Goal: Information Seeking & Learning: Find specific fact

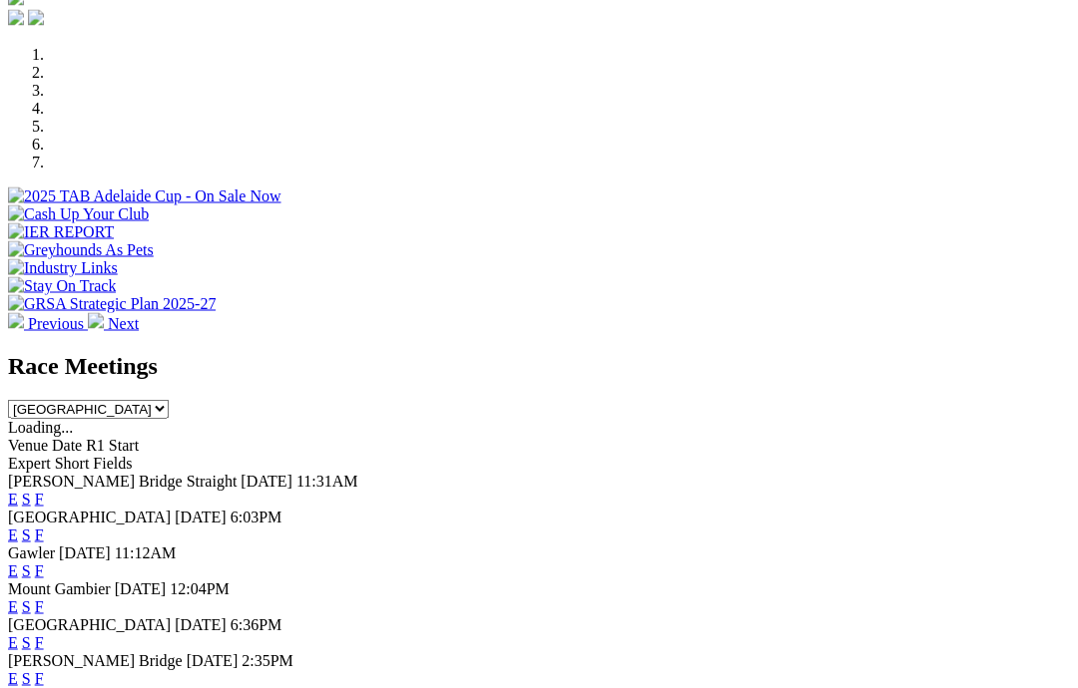
scroll to position [586, 0]
click at [44, 490] on link "F" at bounding box center [39, 498] width 9 height 17
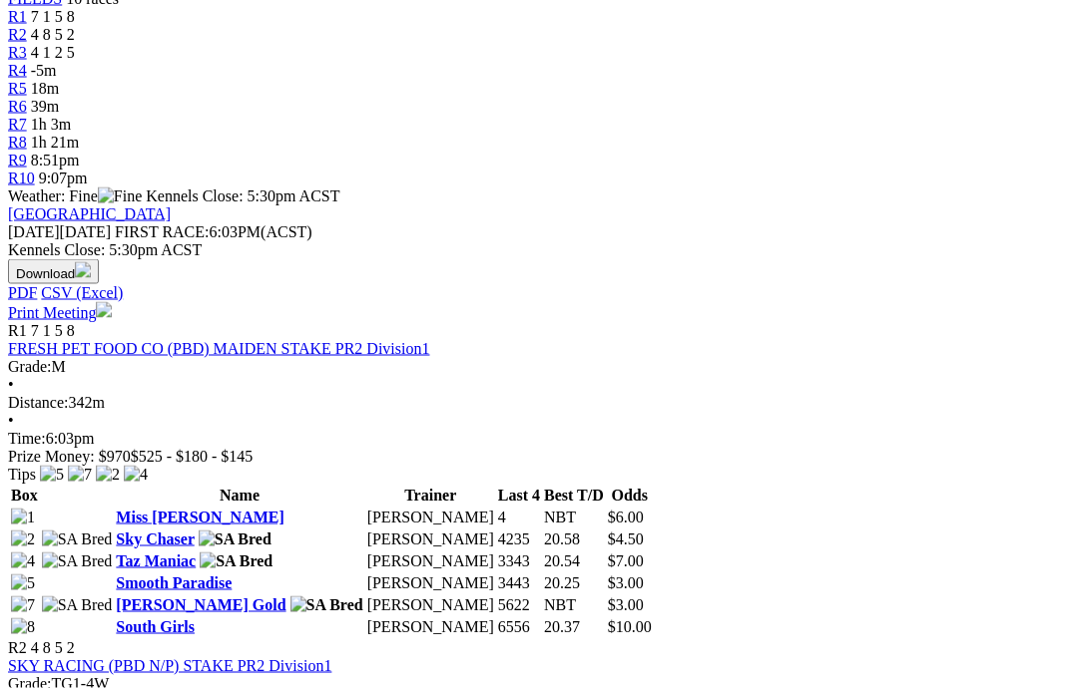
scroll to position [701, 0]
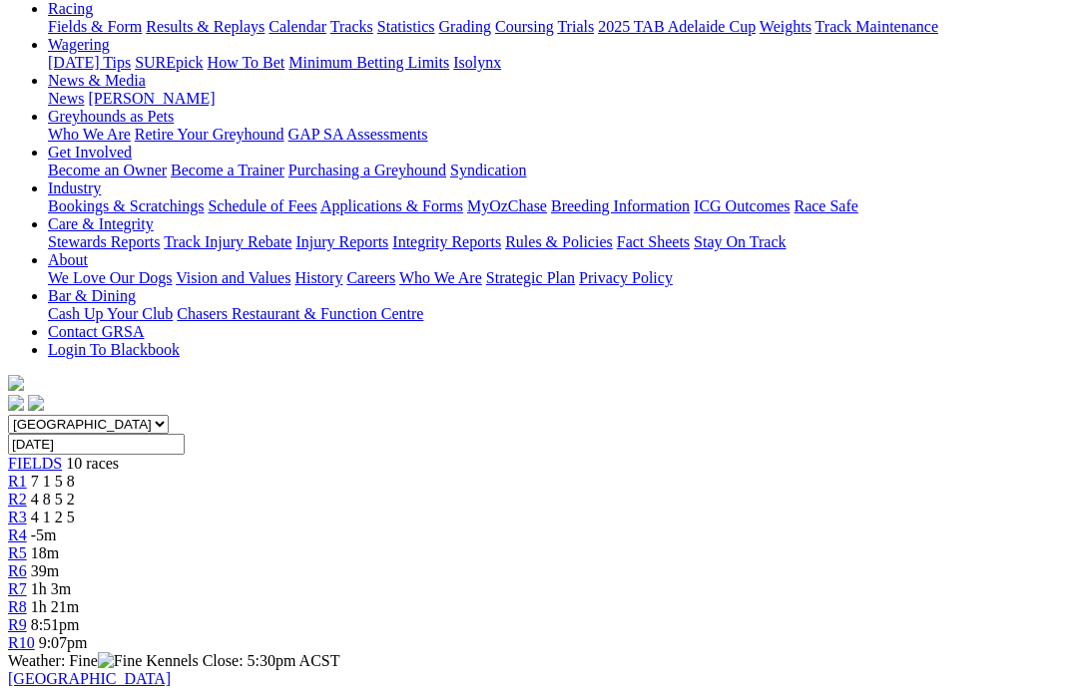
scroll to position [213, 4]
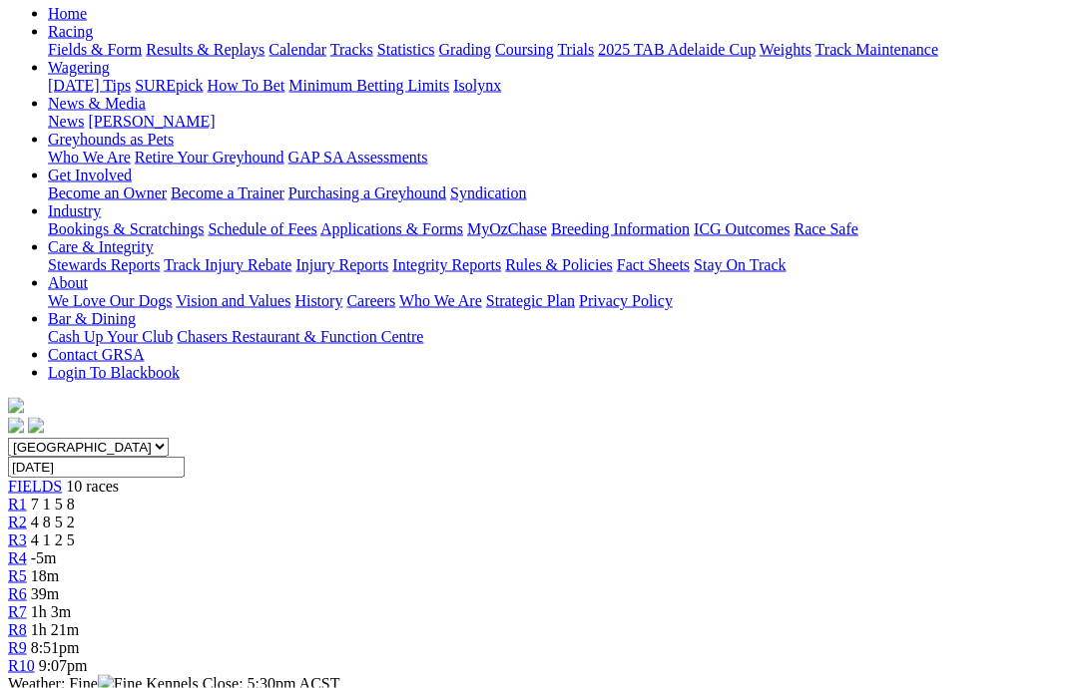
click at [27, 496] on link "R1" at bounding box center [17, 504] width 19 height 17
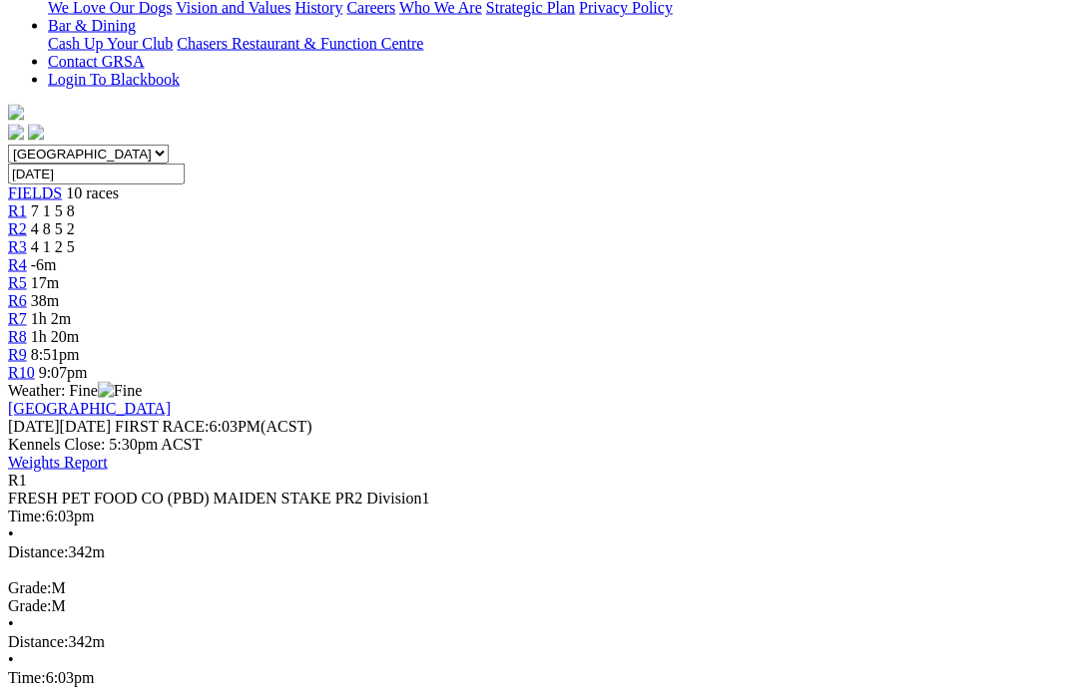
scroll to position [507, 0]
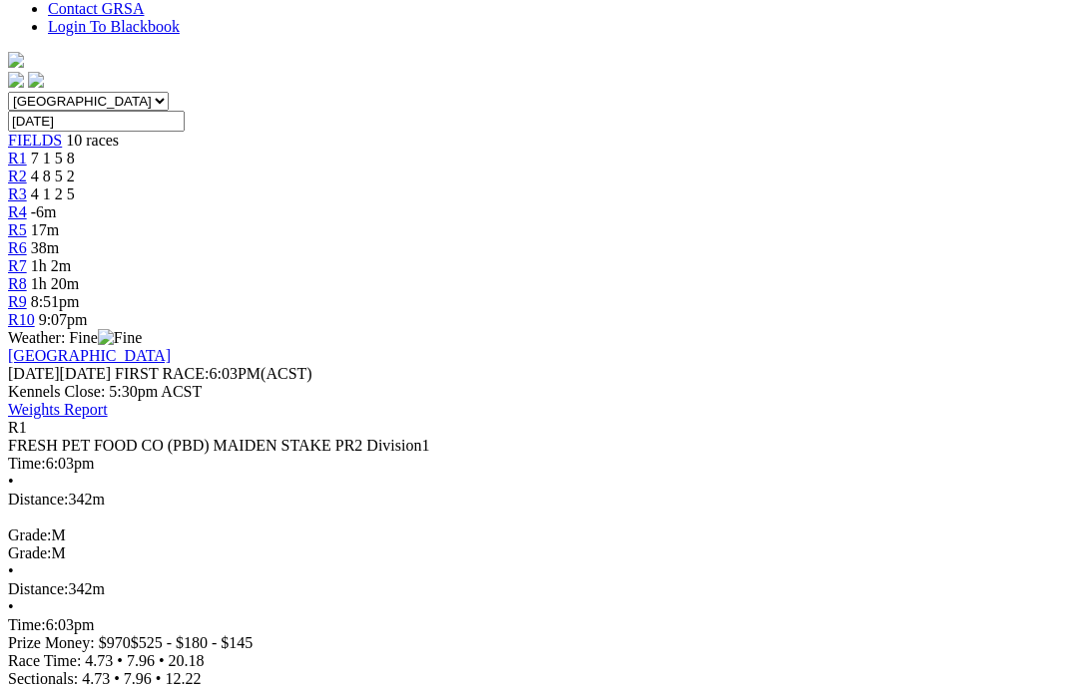
scroll to position [537, 0]
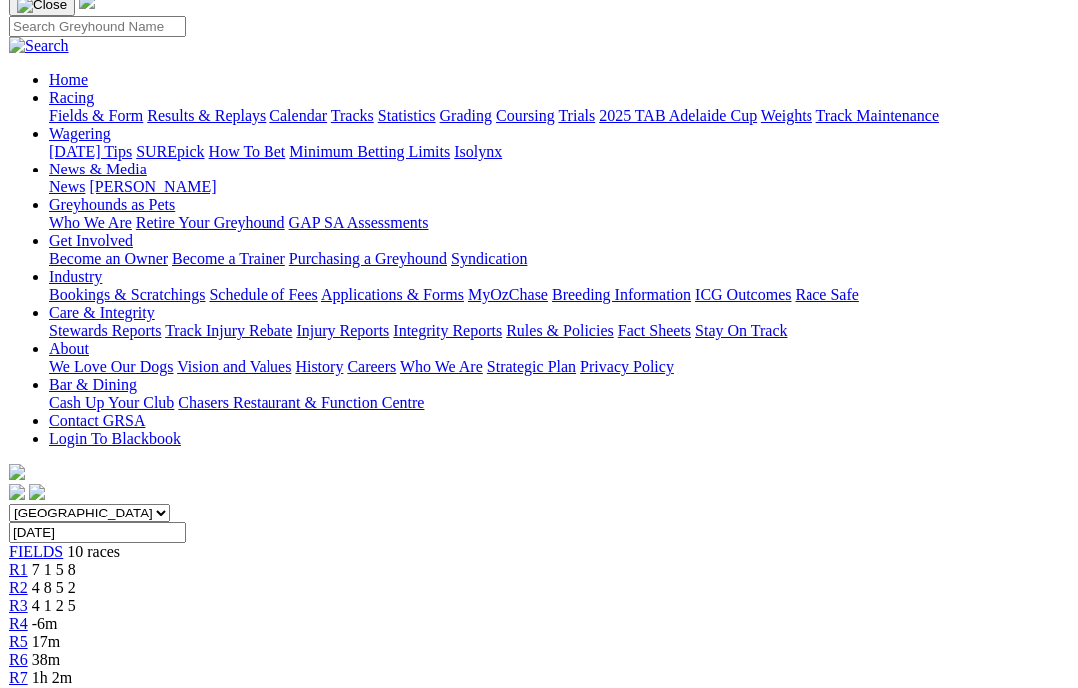
scroll to position [146, 0]
click at [27, 581] on link "R2" at bounding box center [17, 589] width 19 height 17
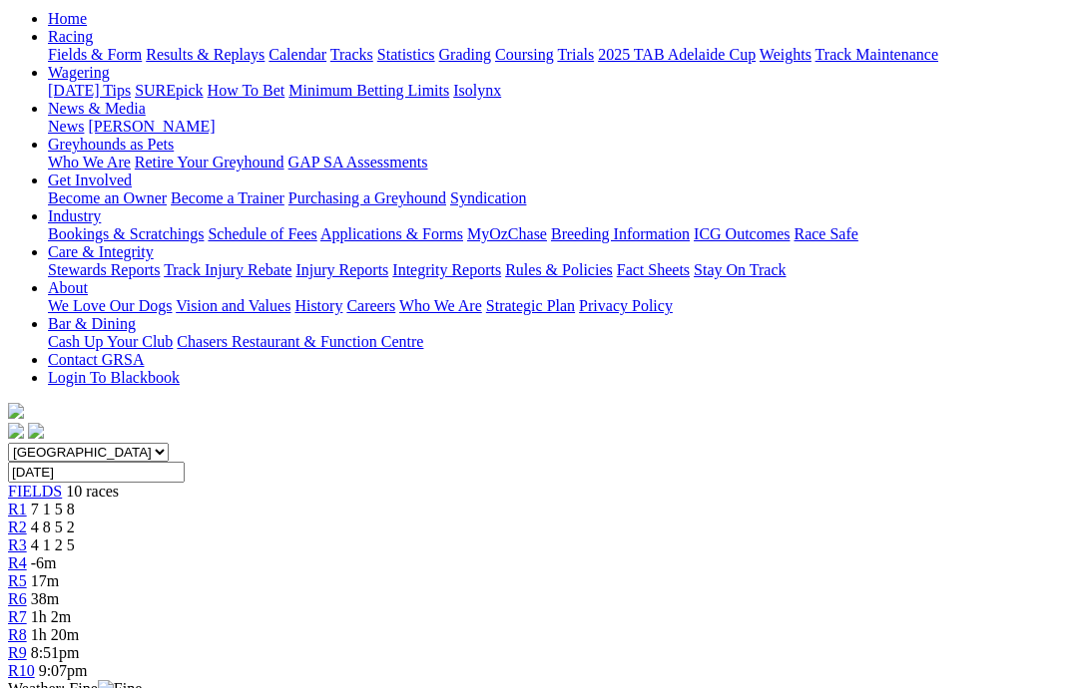
scroll to position [206, 0]
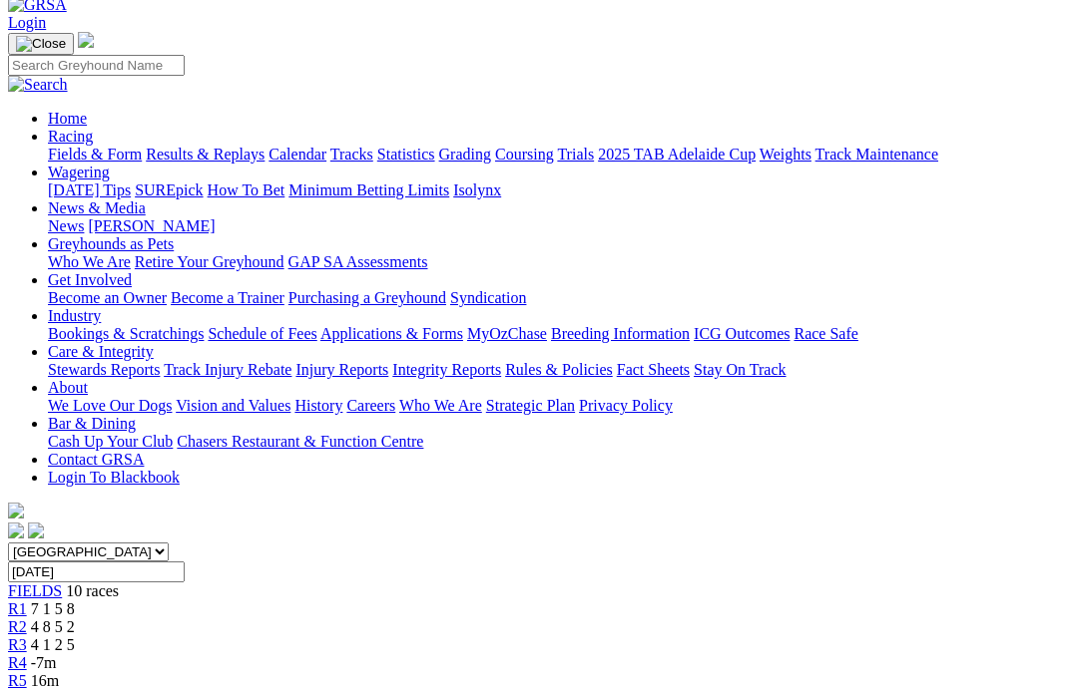
scroll to position [110, 0]
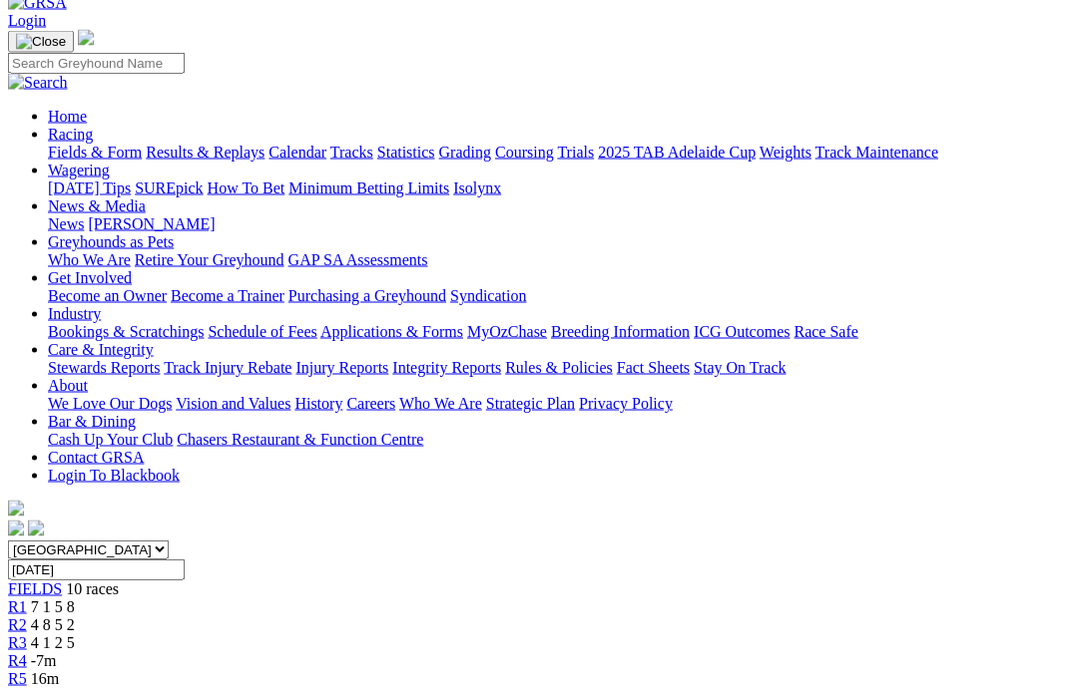
click at [27, 617] on span "R2" at bounding box center [17, 625] width 19 height 17
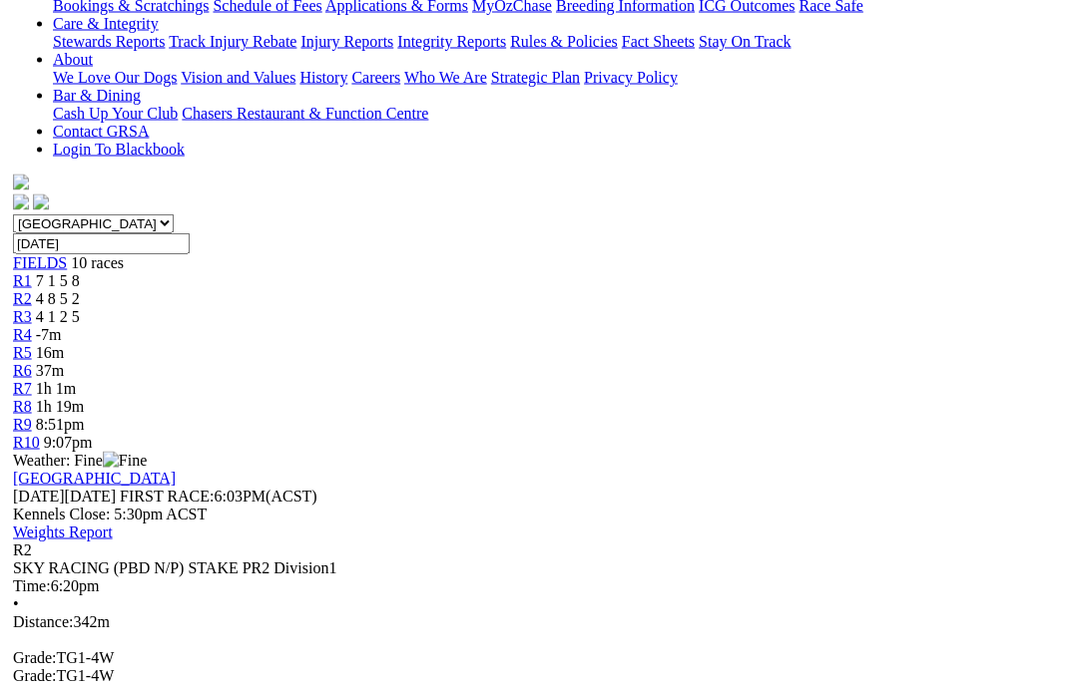
scroll to position [442, 0]
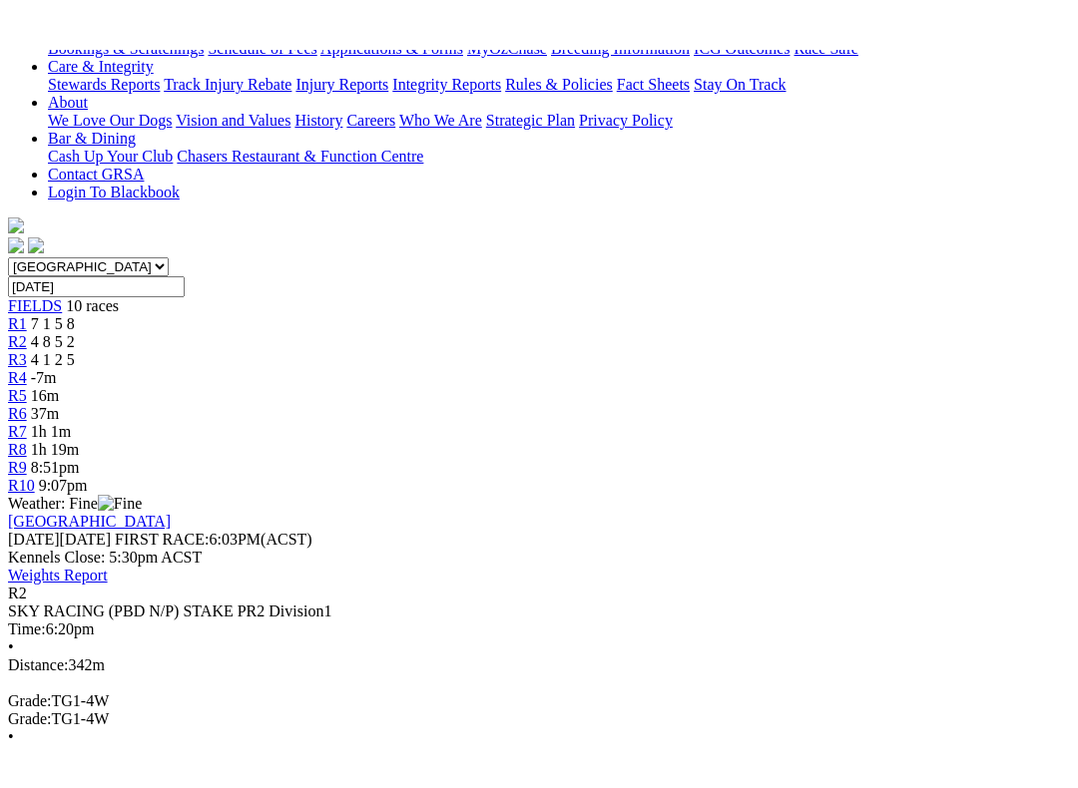
scroll to position [20, 0]
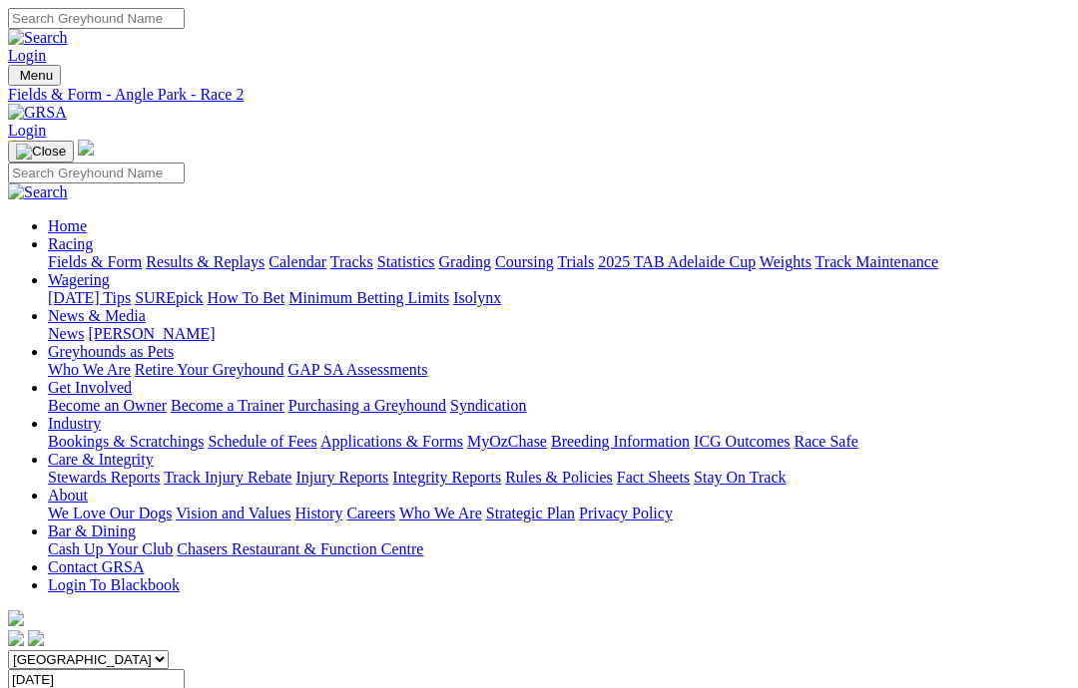
scroll to position [563, 0]
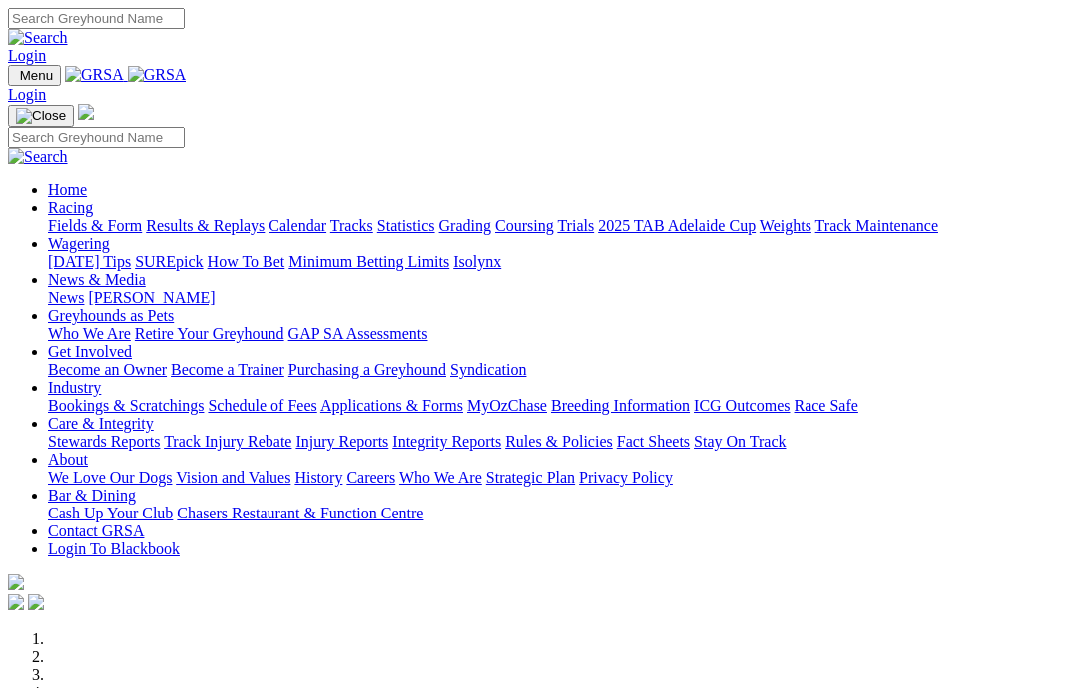
click at [146, 271] on link "News & Media" at bounding box center [97, 279] width 98 height 17
click at [84, 289] on link "News" at bounding box center [66, 297] width 36 height 17
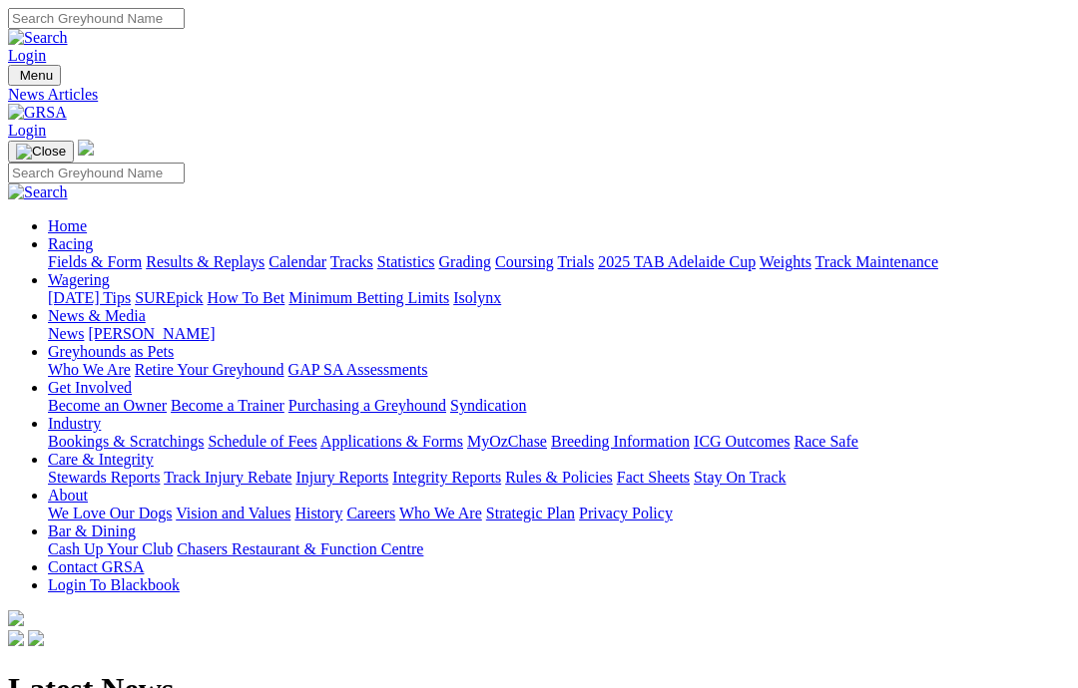
click at [93, 235] on link "Racing" at bounding box center [70, 243] width 45 height 17
click at [554, 253] on link "Coursing" at bounding box center [524, 261] width 59 height 17
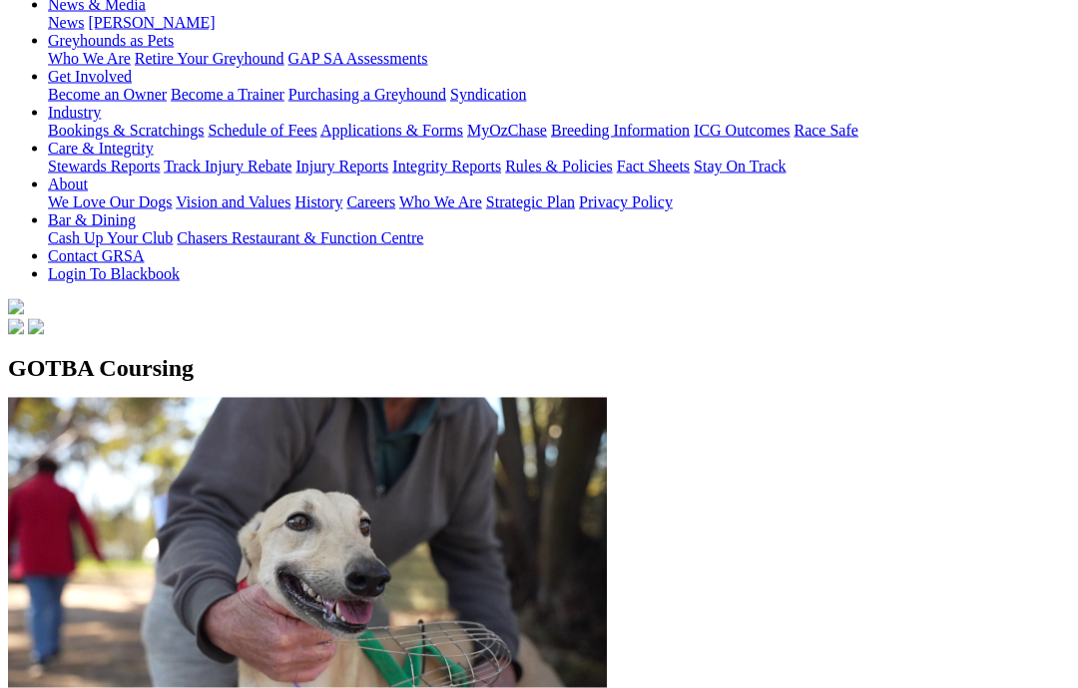
scroll to position [424, 0]
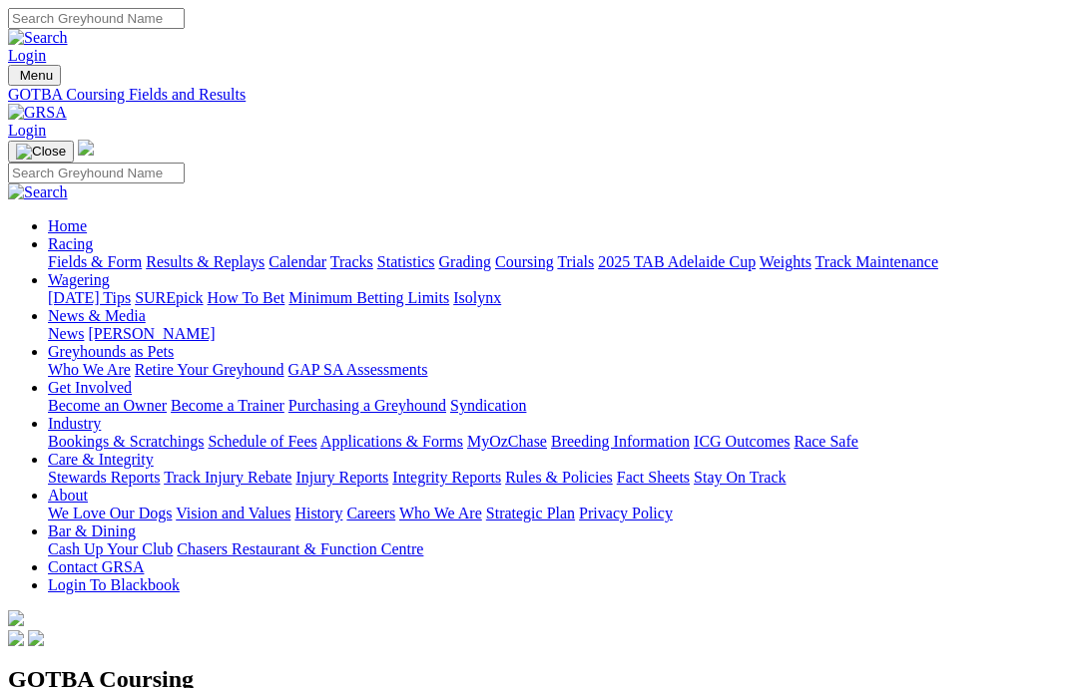
click at [154, 451] on link "Care & Integrity" at bounding box center [101, 459] width 106 height 17
click at [501, 469] on link "Integrity Reports" at bounding box center [446, 477] width 109 height 17
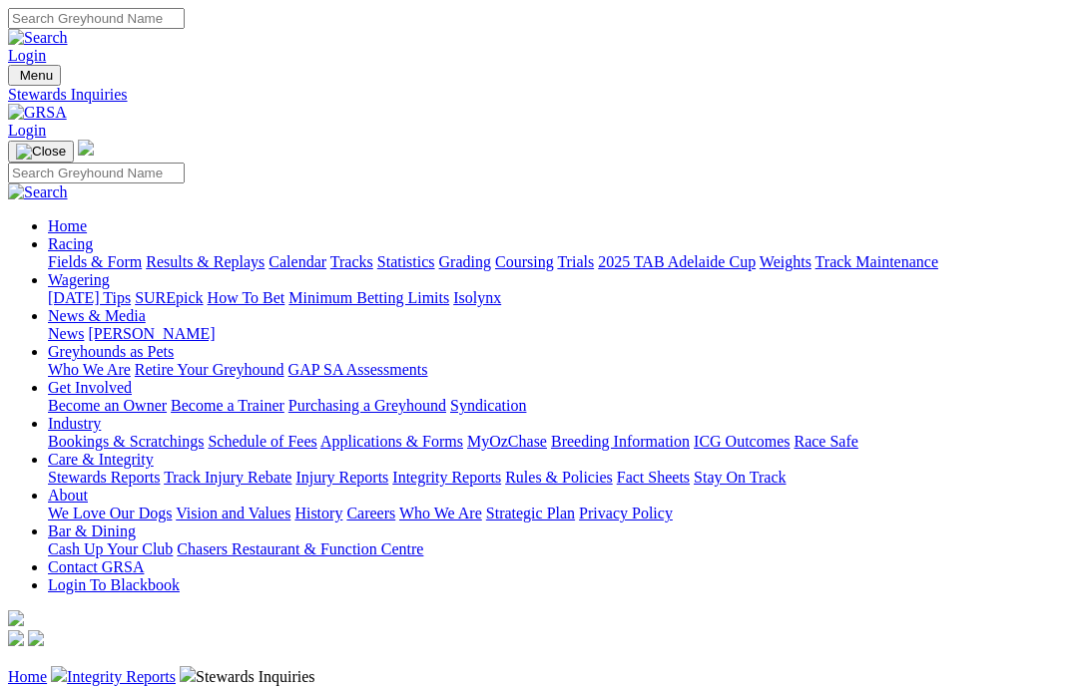
click at [613, 469] on link "Rules & Policies" at bounding box center [559, 477] width 108 height 17
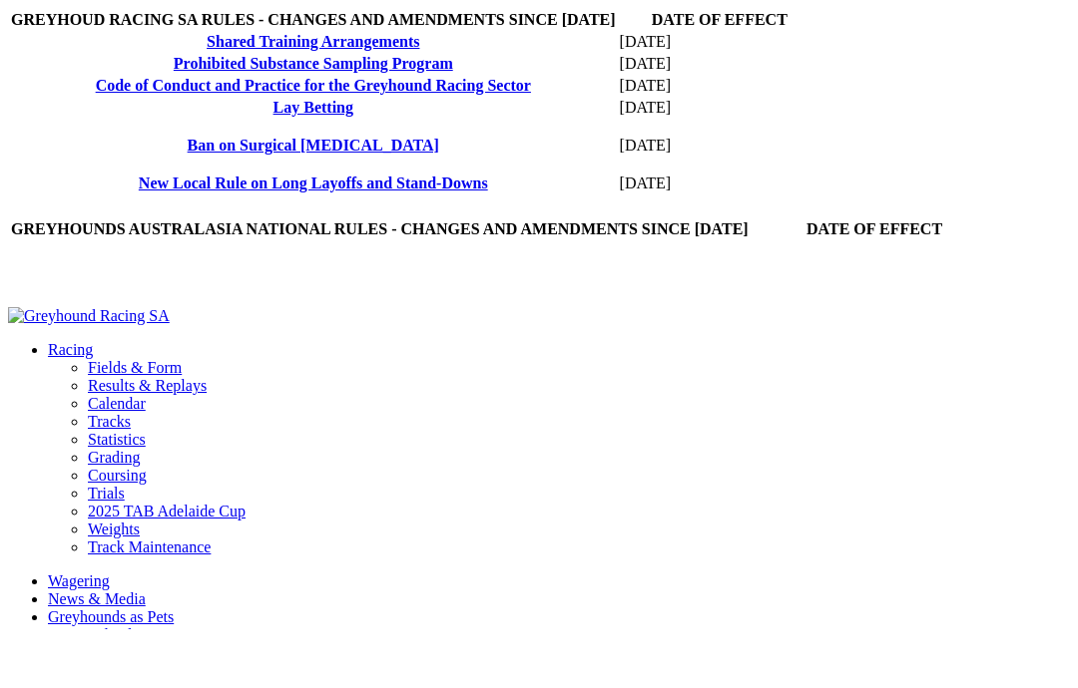
scroll to position [907, 0]
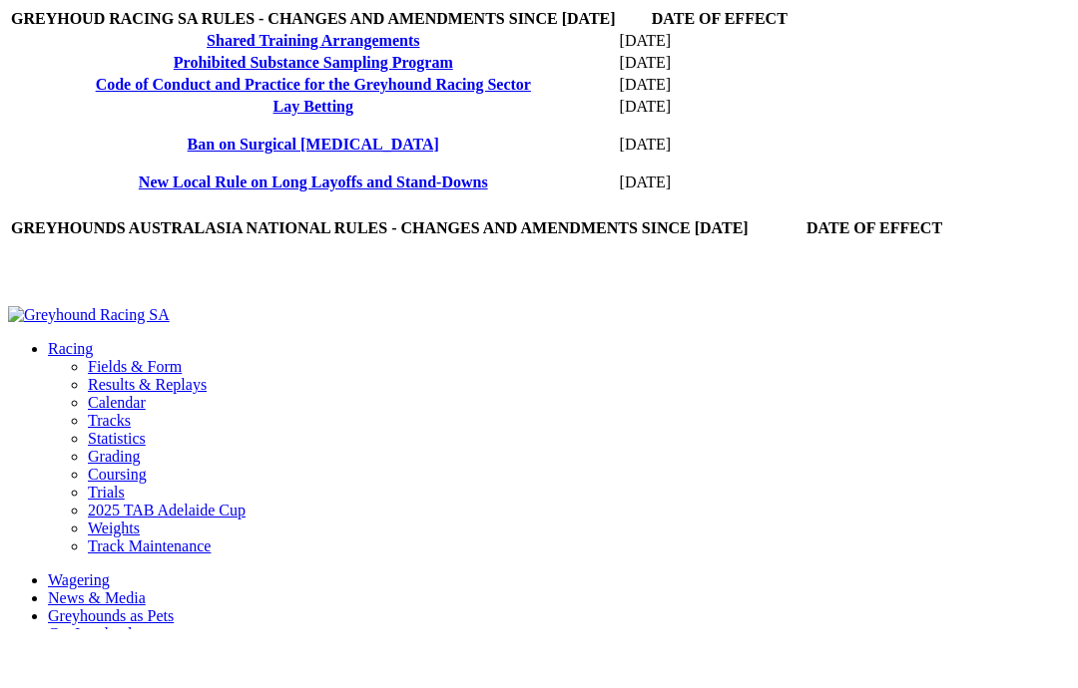
click at [51, 22] on link "GAR Rule Amendments" at bounding box center [83, 14] width 145 height 15
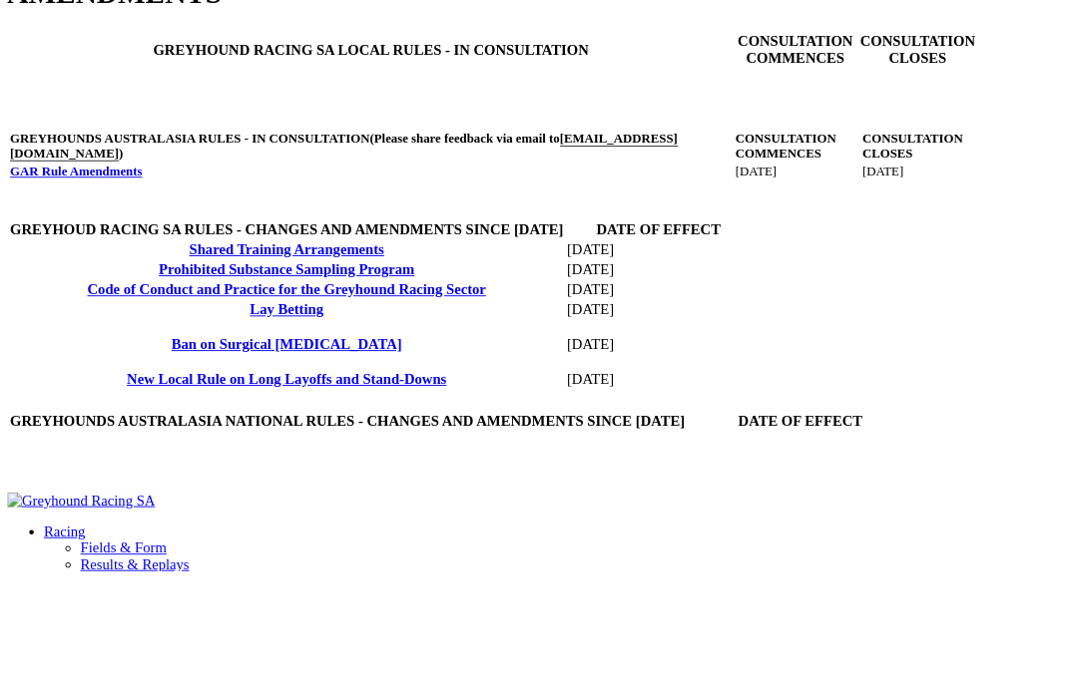
scroll to position [670, 0]
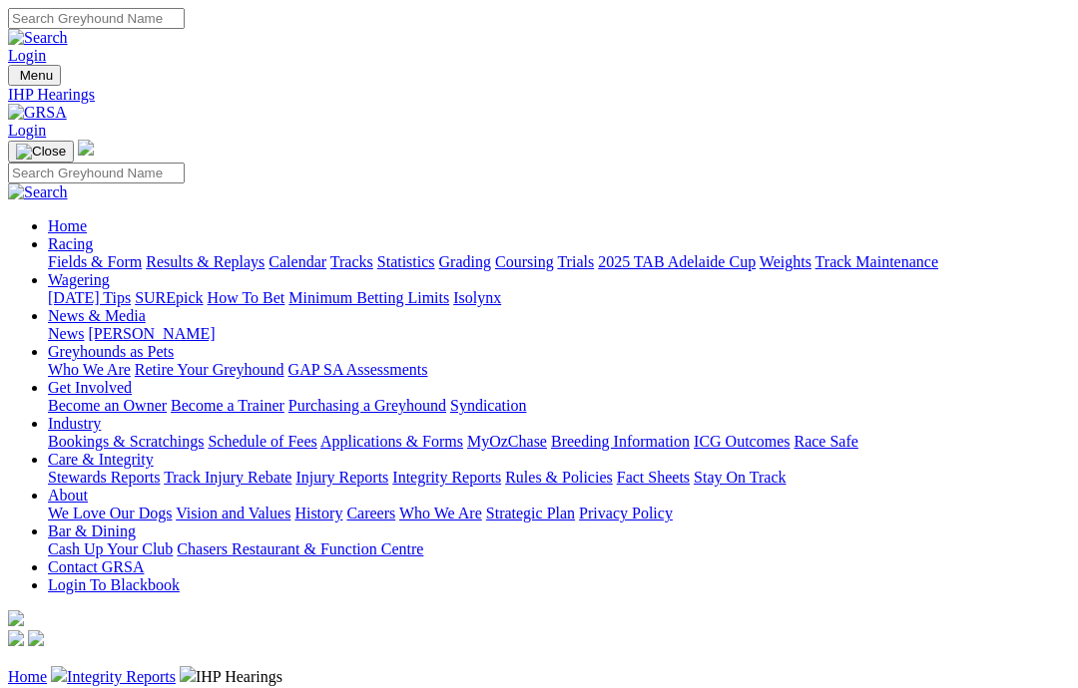
click at [85, 469] on link "Stewards Reports" at bounding box center [104, 477] width 112 height 17
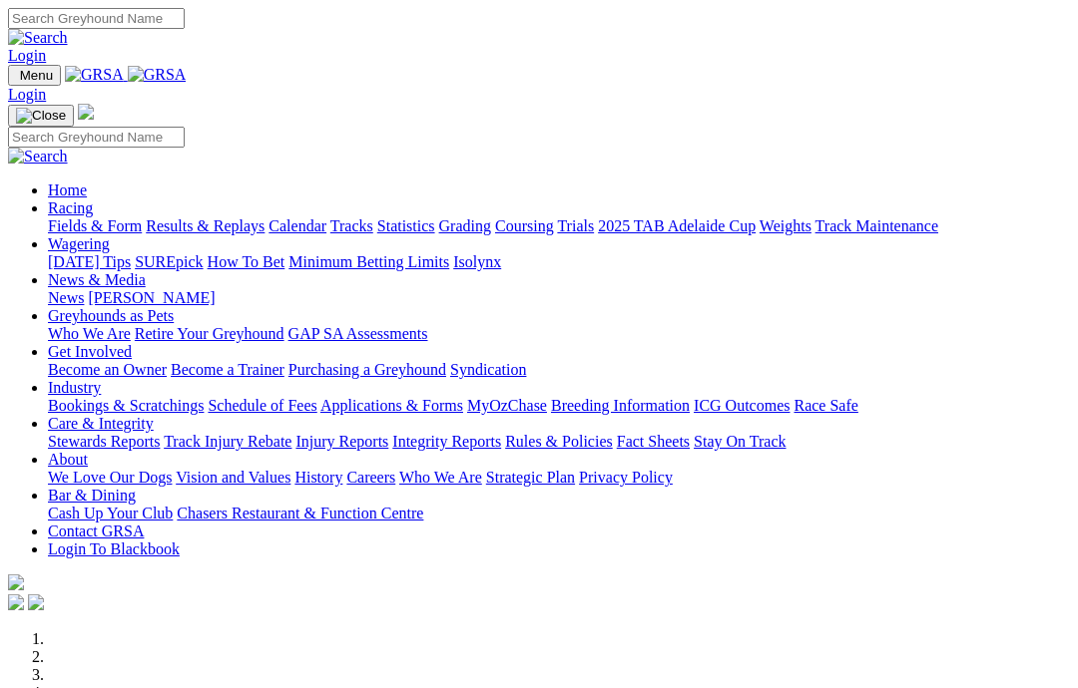
scroll to position [261, 0]
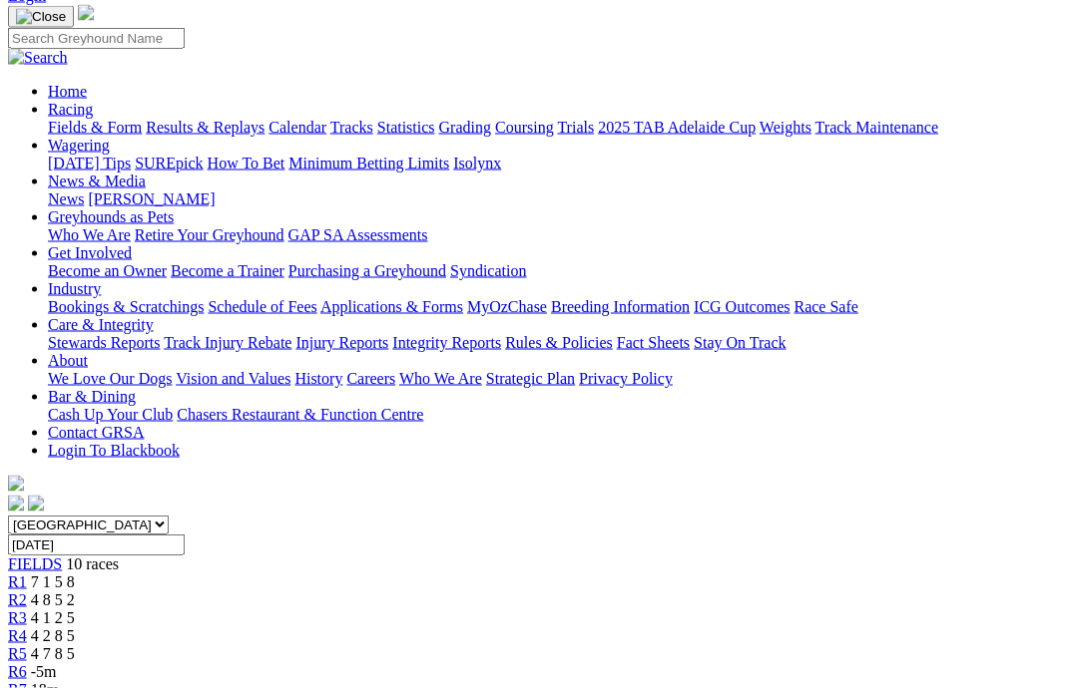
scroll to position [136, 0]
click at [27, 627] on link "R4" at bounding box center [17, 635] width 19 height 17
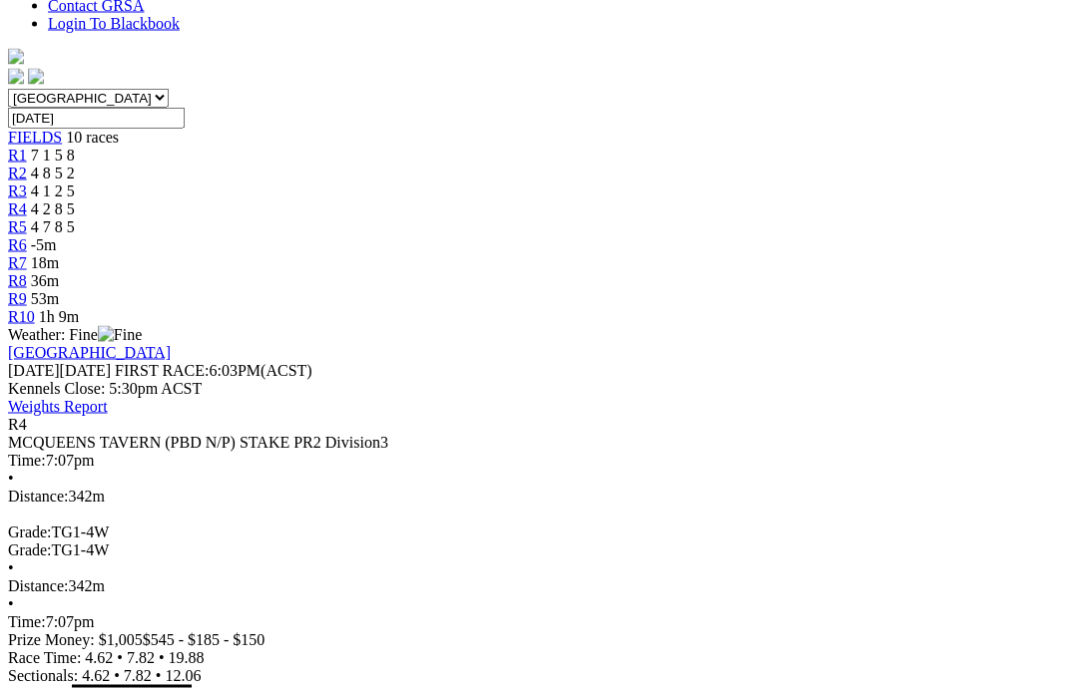
scroll to position [563, 0]
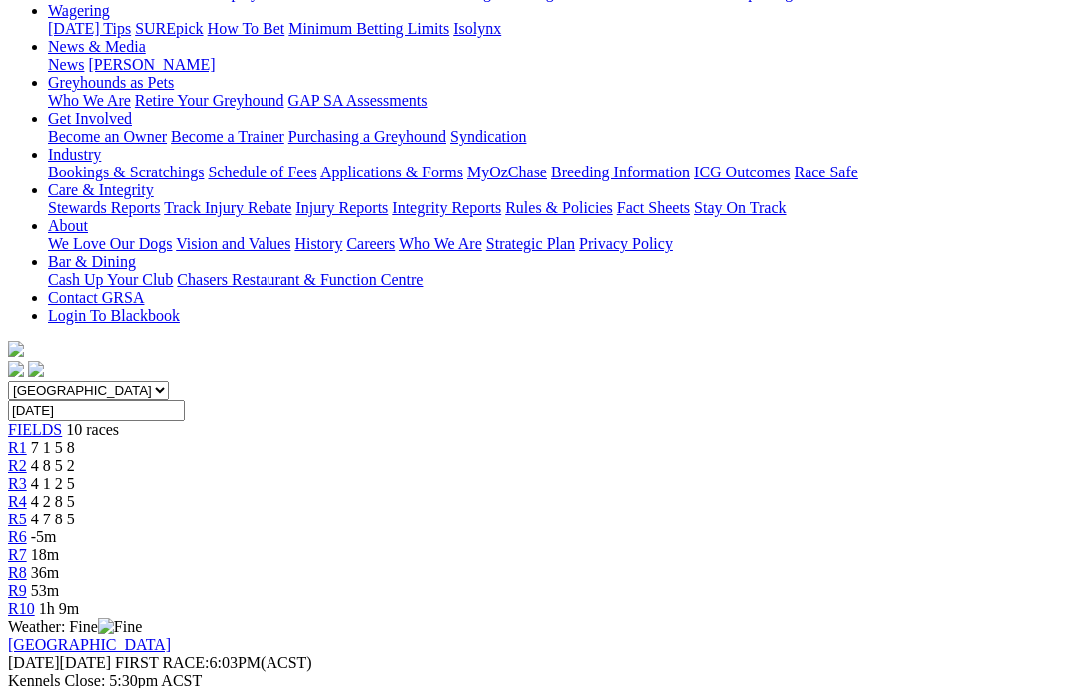
scroll to position [255, 0]
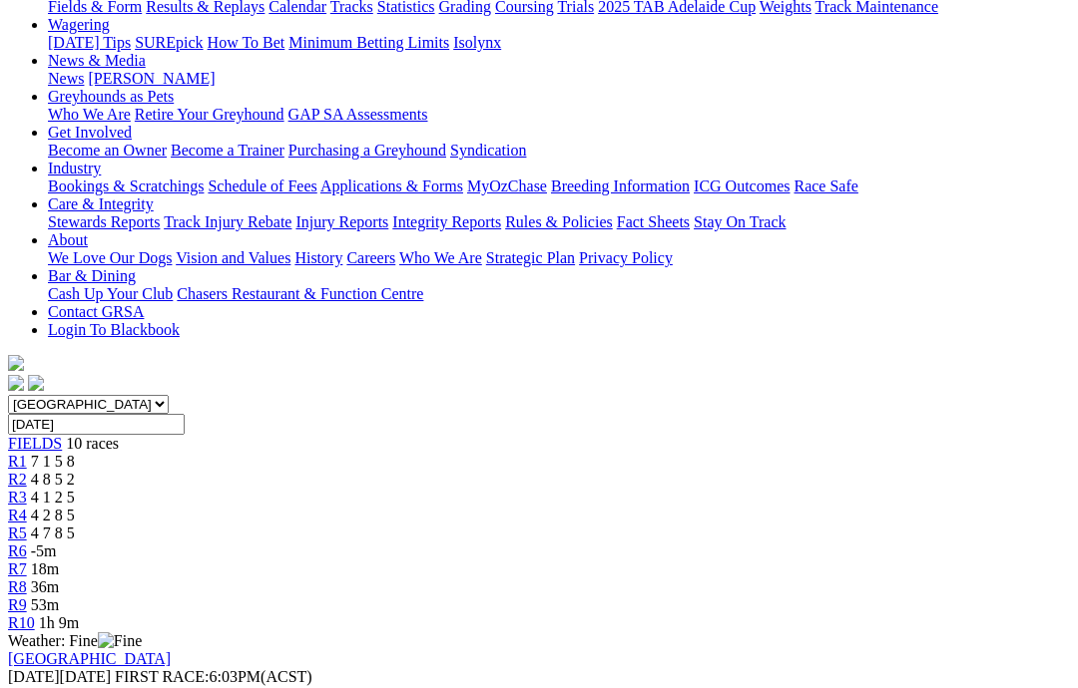
click at [27, 525] on span "R5" at bounding box center [17, 533] width 19 height 17
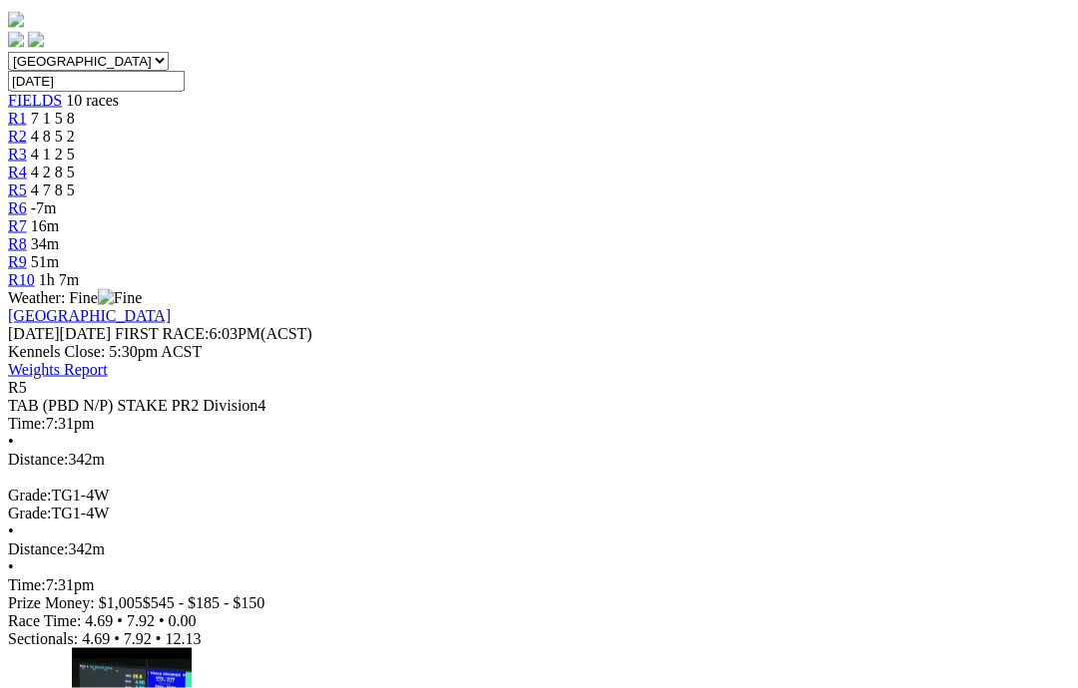
scroll to position [598, 0]
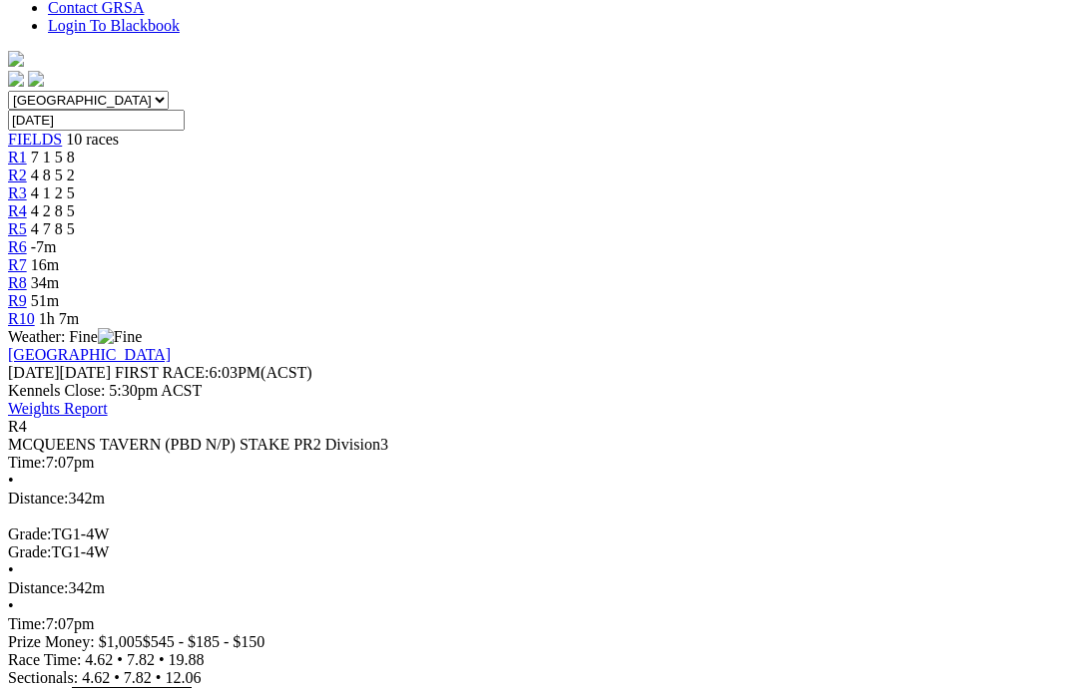
scroll to position [559, 0]
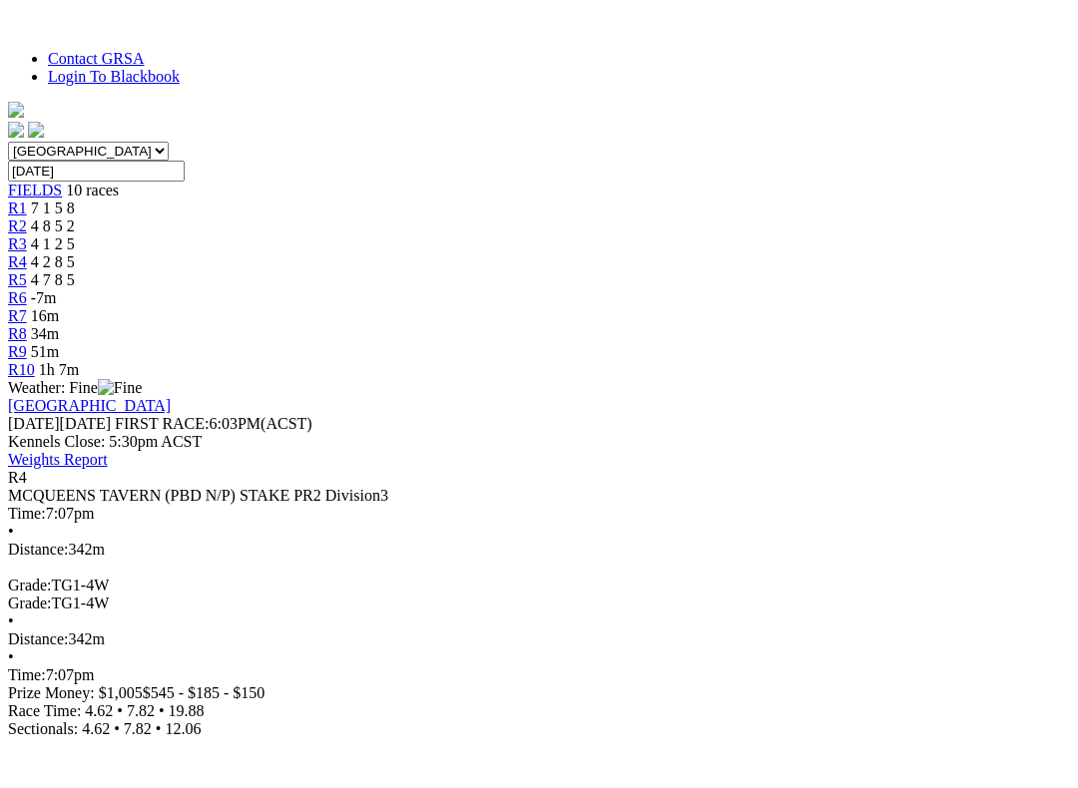
scroll to position [20, 0]
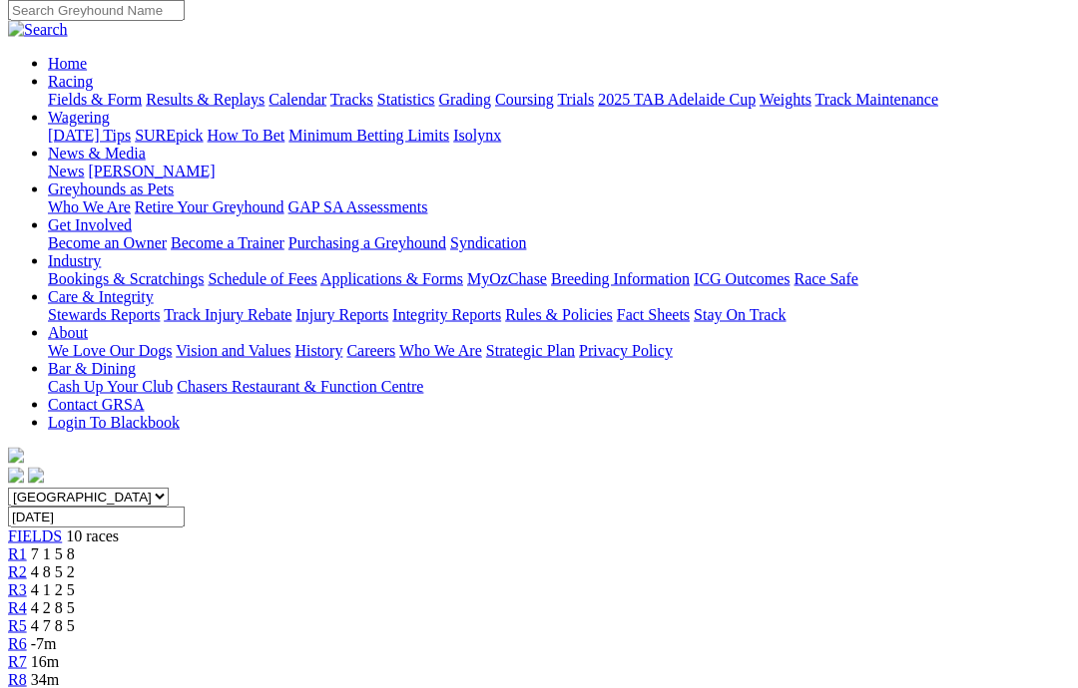
scroll to position [156, 0]
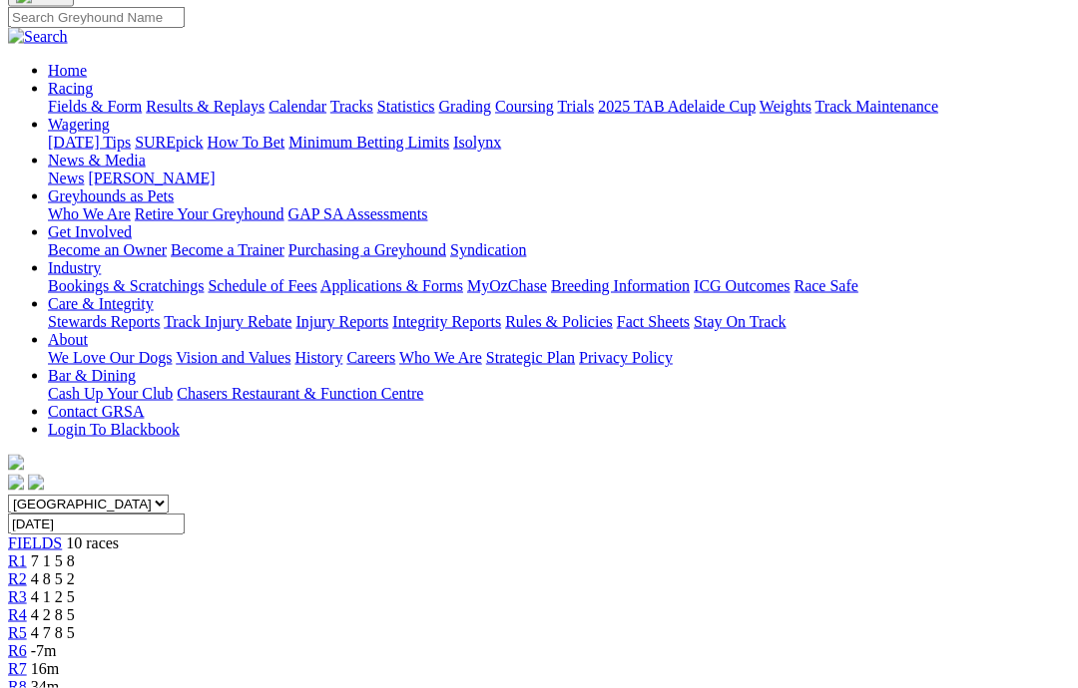
click at [27, 625] on link "R5" at bounding box center [17, 633] width 19 height 17
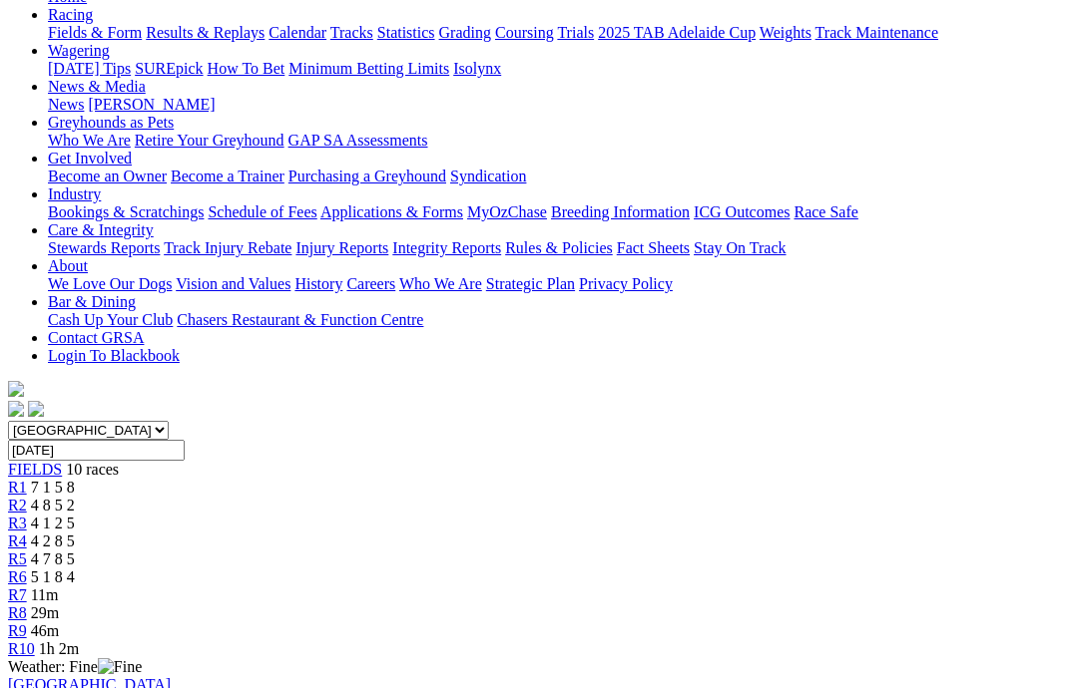
scroll to position [246, 0]
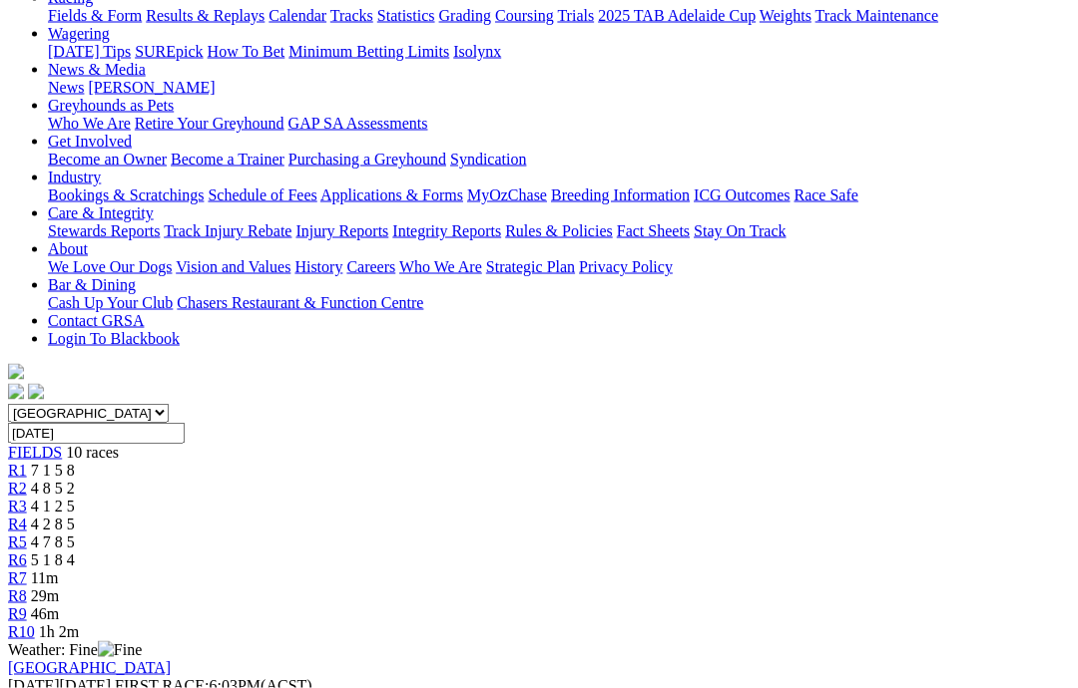
click at [27, 552] on link "R6" at bounding box center [17, 560] width 19 height 17
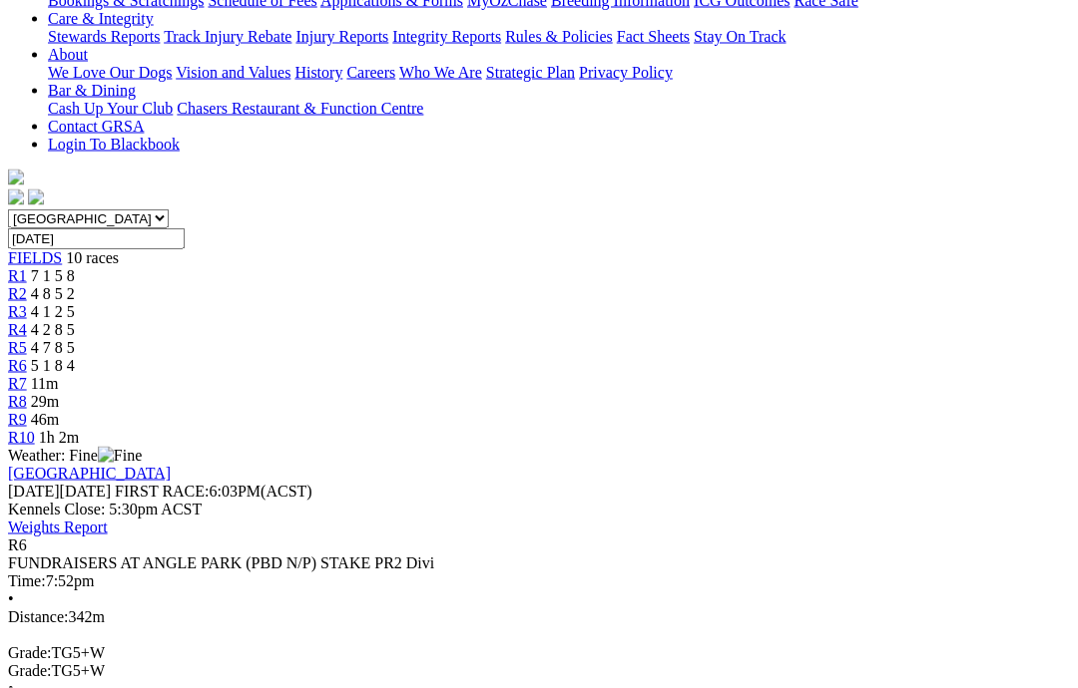
scroll to position [443, 0]
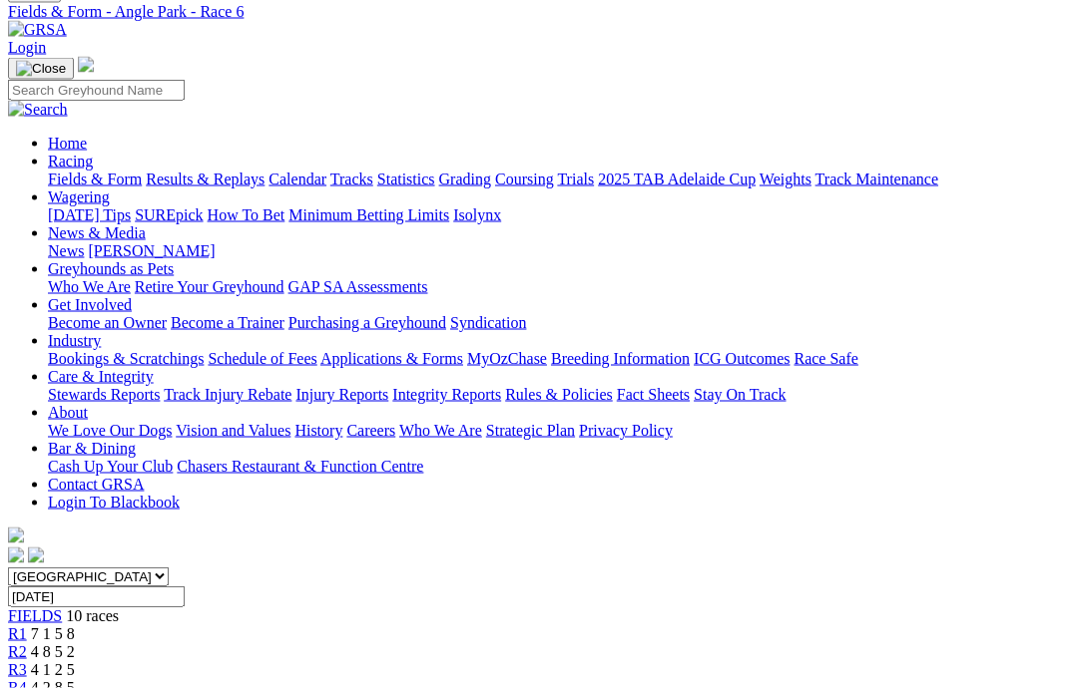
scroll to position [80, 0]
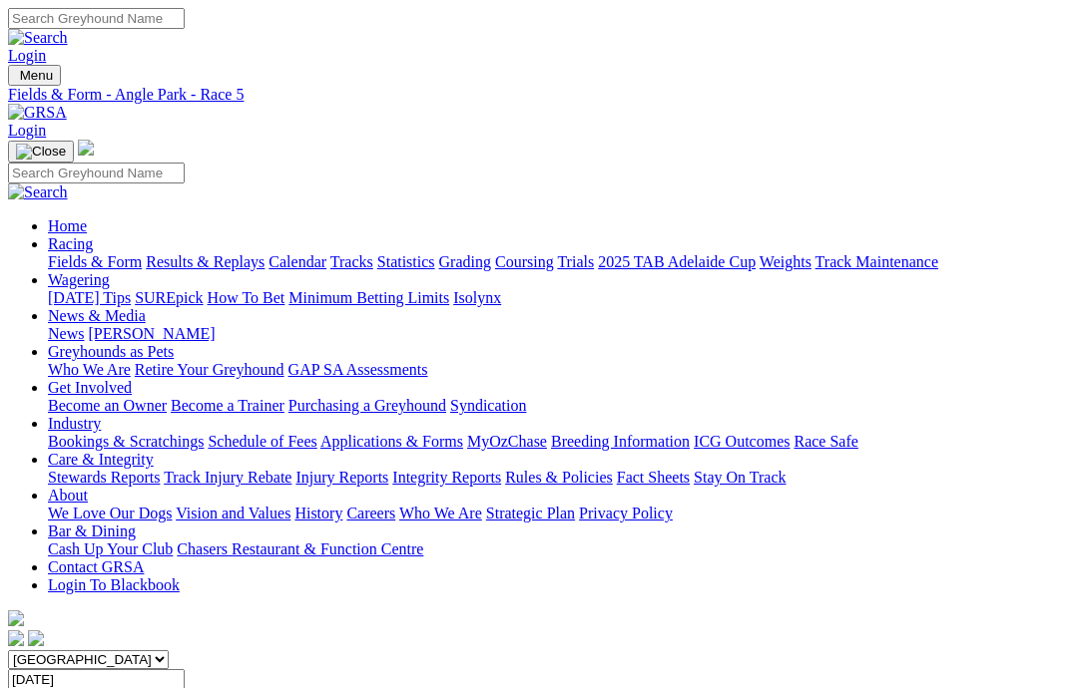
click at [154, 451] on link "Care & Integrity" at bounding box center [101, 459] width 106 height 17
click at [501, 469] on link "Integrity Reports" at bounding box center [446, 477] width 109 height 17
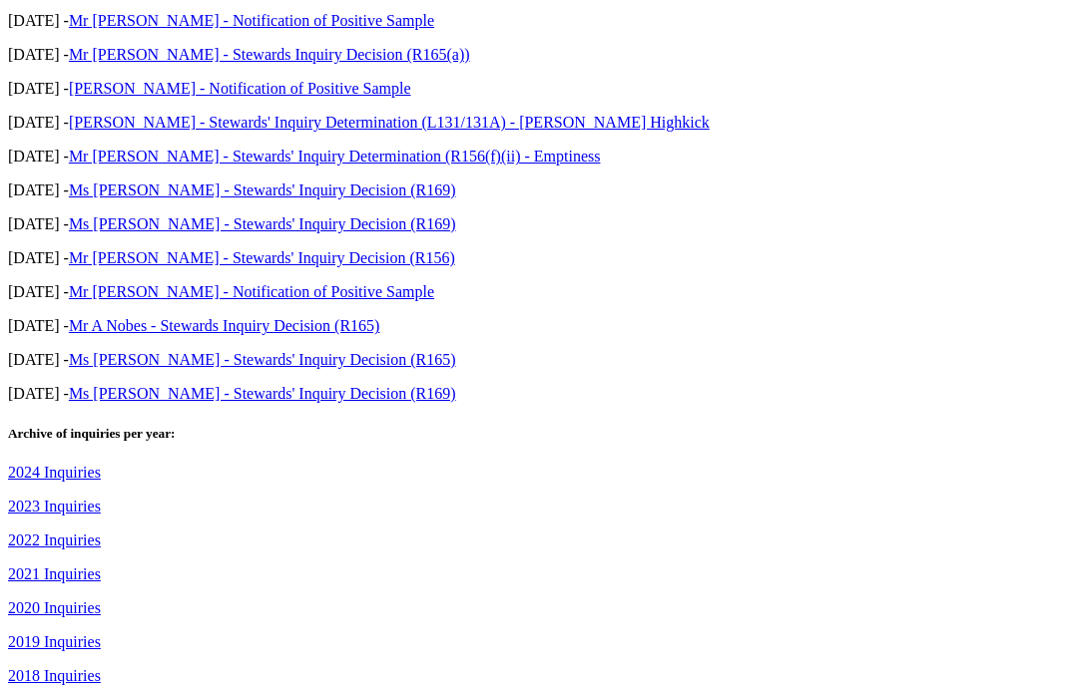
scroll to position [1008, 0]
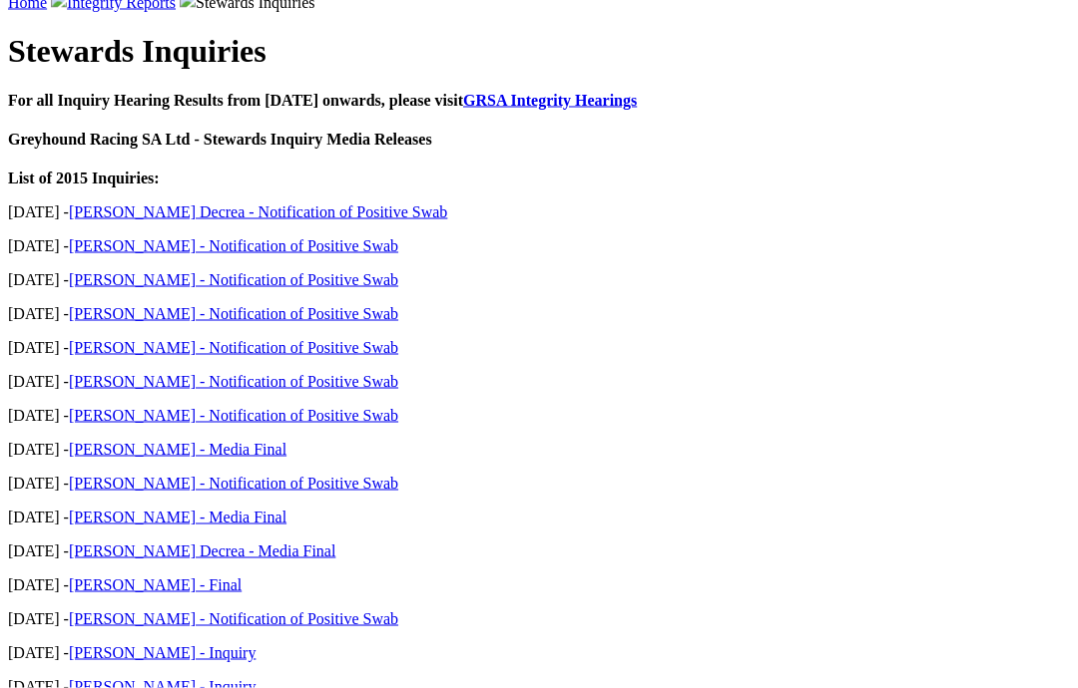
scroll to position [675, 0]
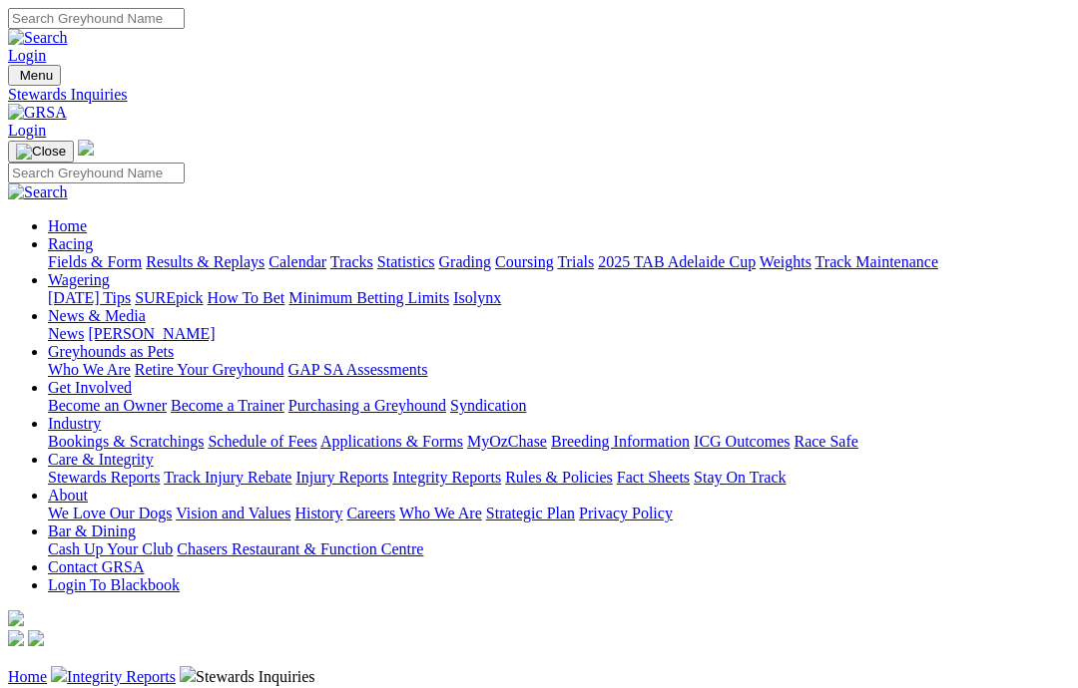
scroll to position [755, 0]
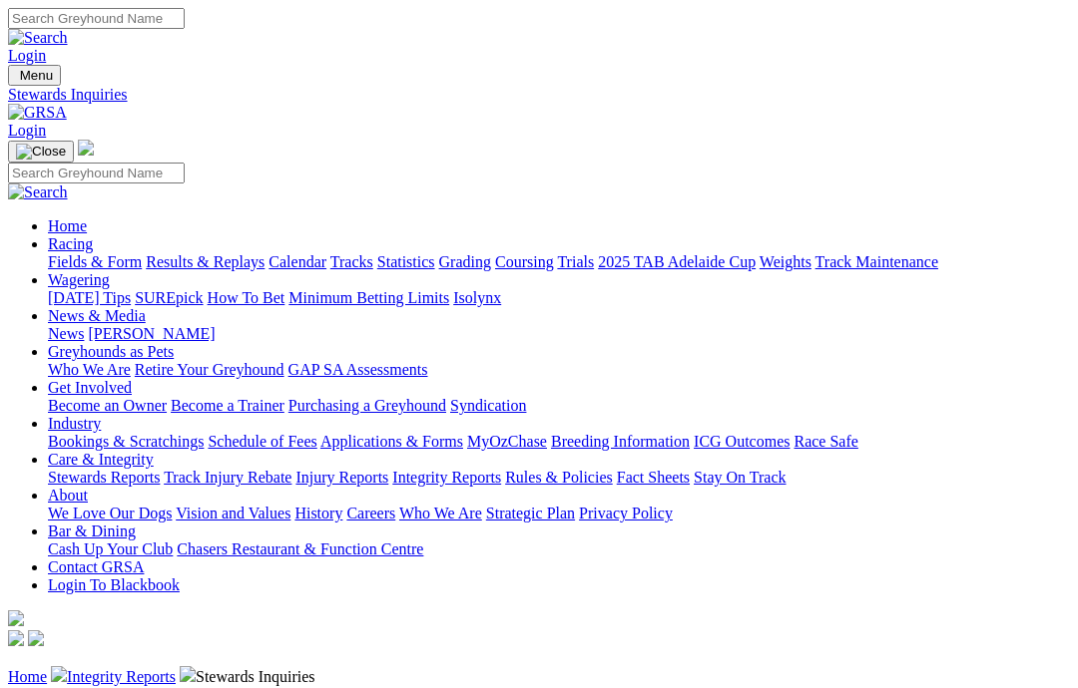
scroll to position [755, 0]
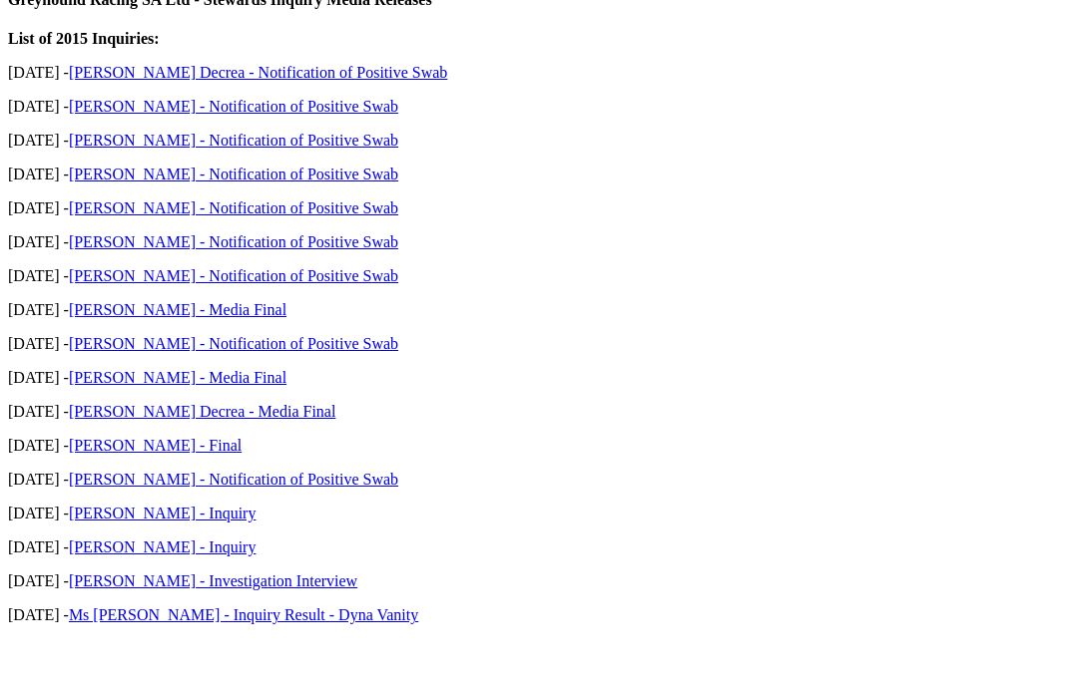
click at [122, 428] on link "[PERSON_NAME] - Media Final" at bounding box center [178, 436] width 218 height 17
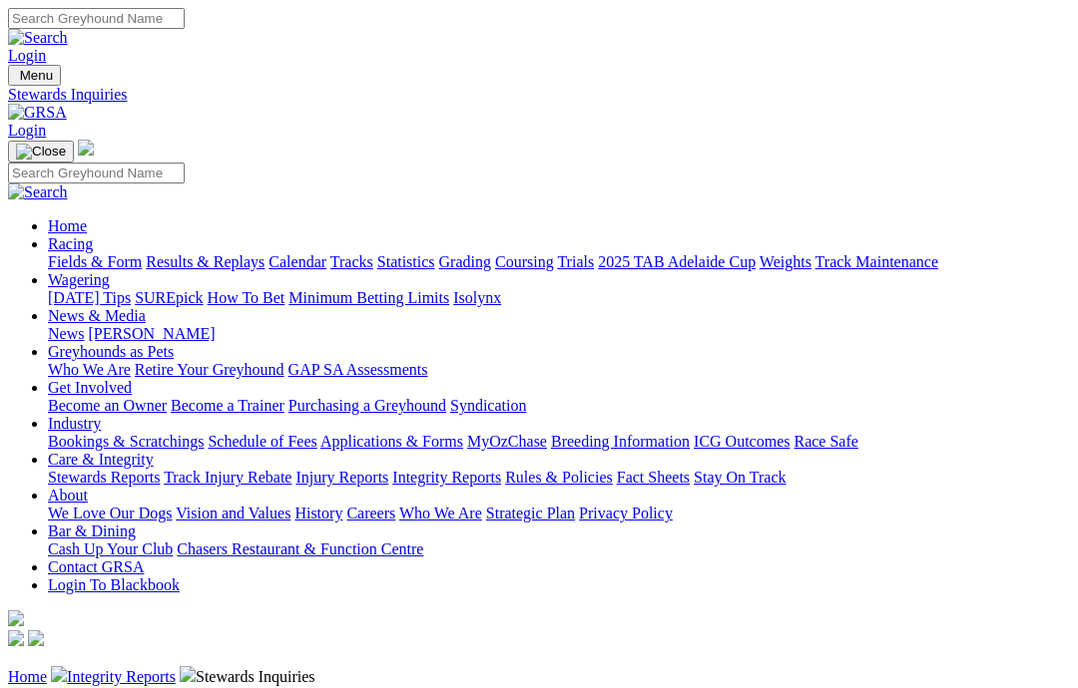
scroll to position [755, 0]
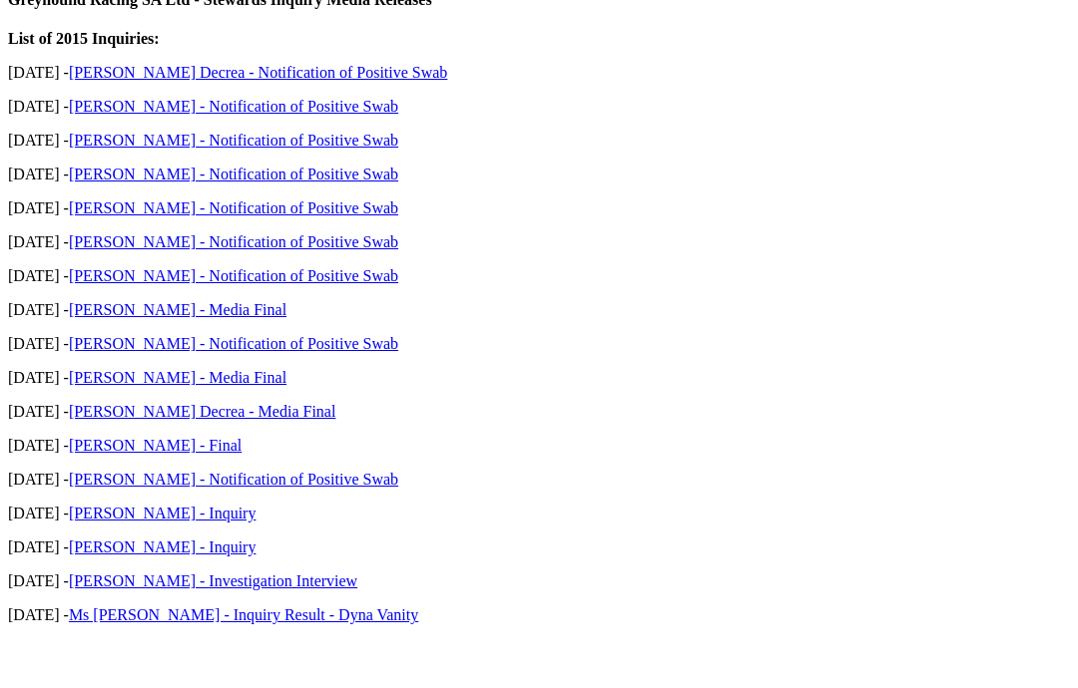
click at [148, 632] on link "Ms Karen Bearpark - Investigation Interview" at bounding box center [213, 640] width 288 height 17
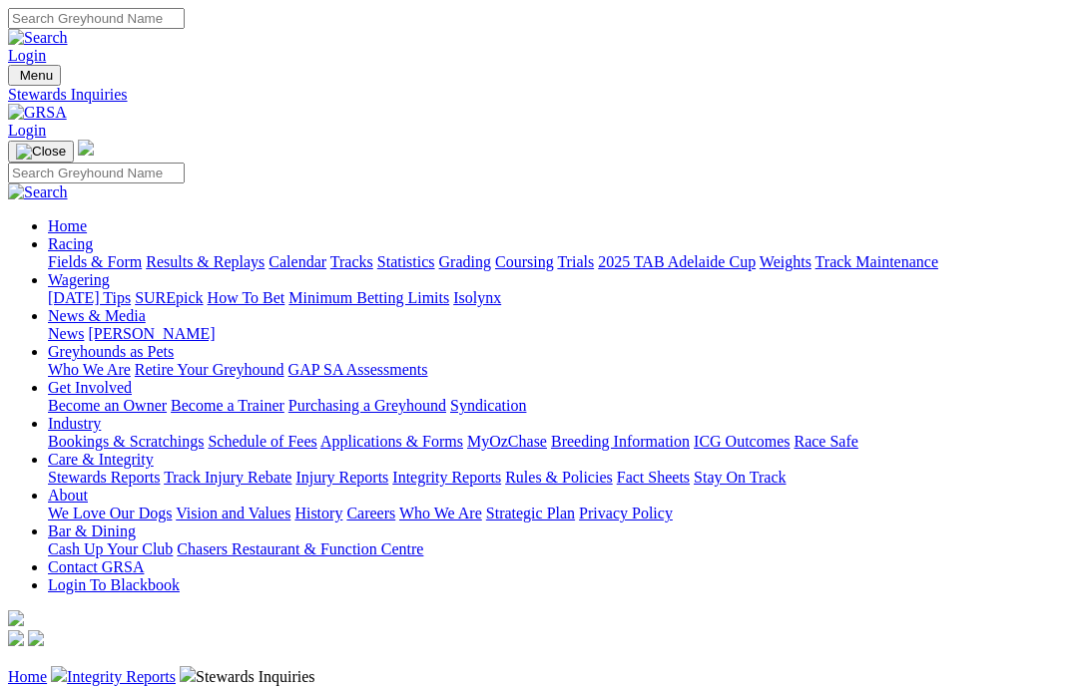
scroll to position [755, 0]
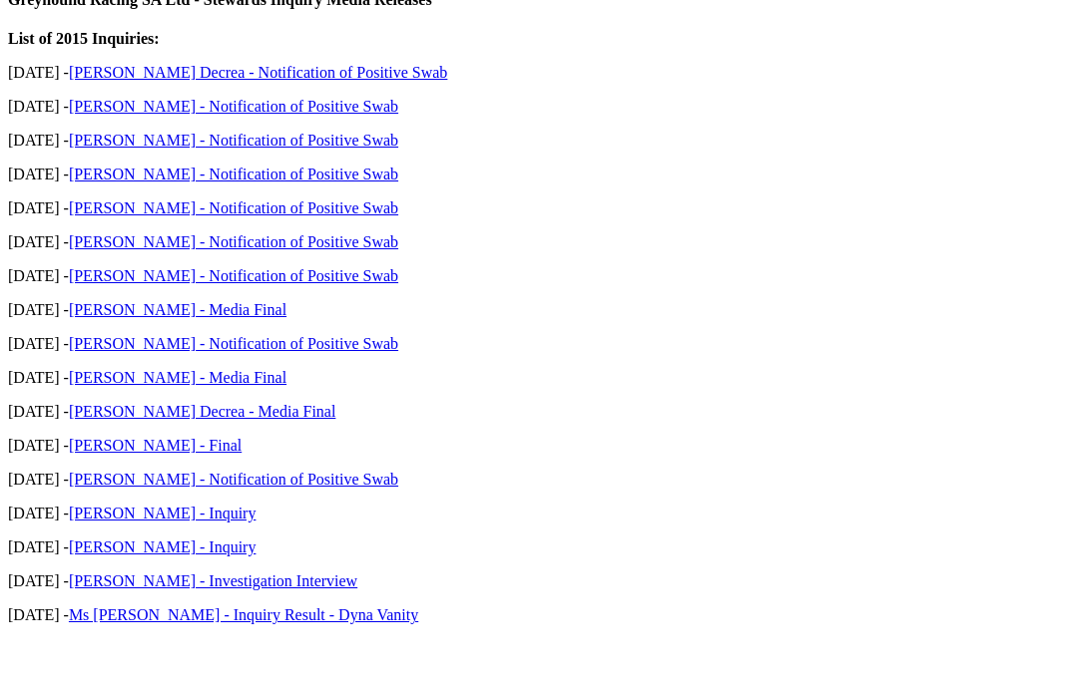
click at [130, 598] on link "[PERSON_NAME] - Inquiry" at bounding box center [163, 606] width 188 height 17
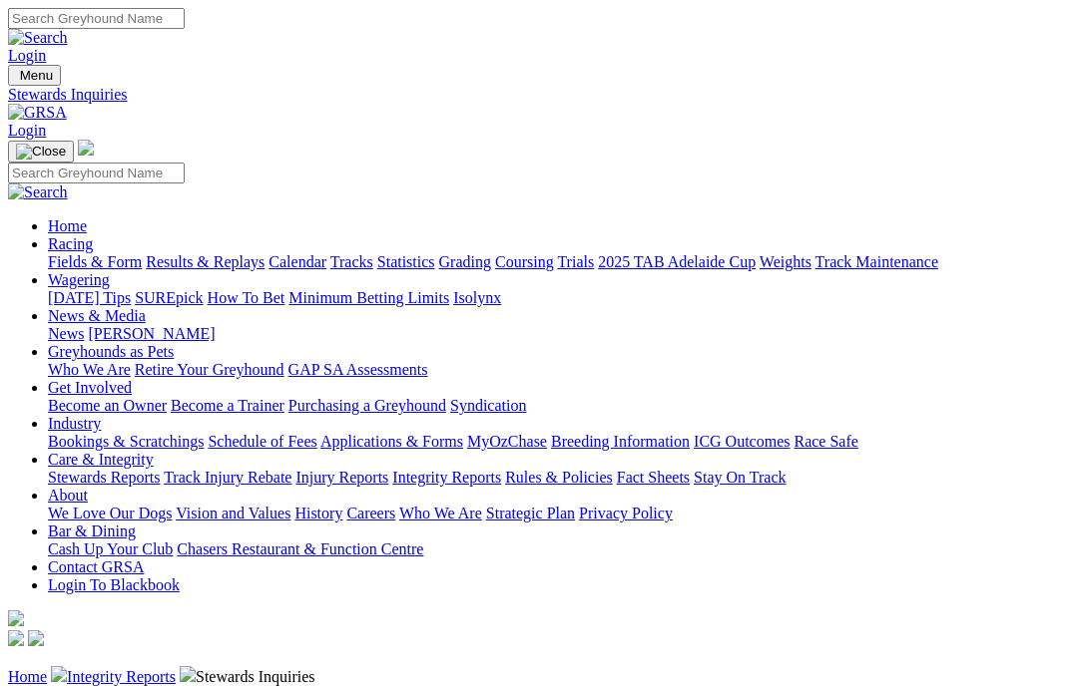
scroll to position [755, 0]
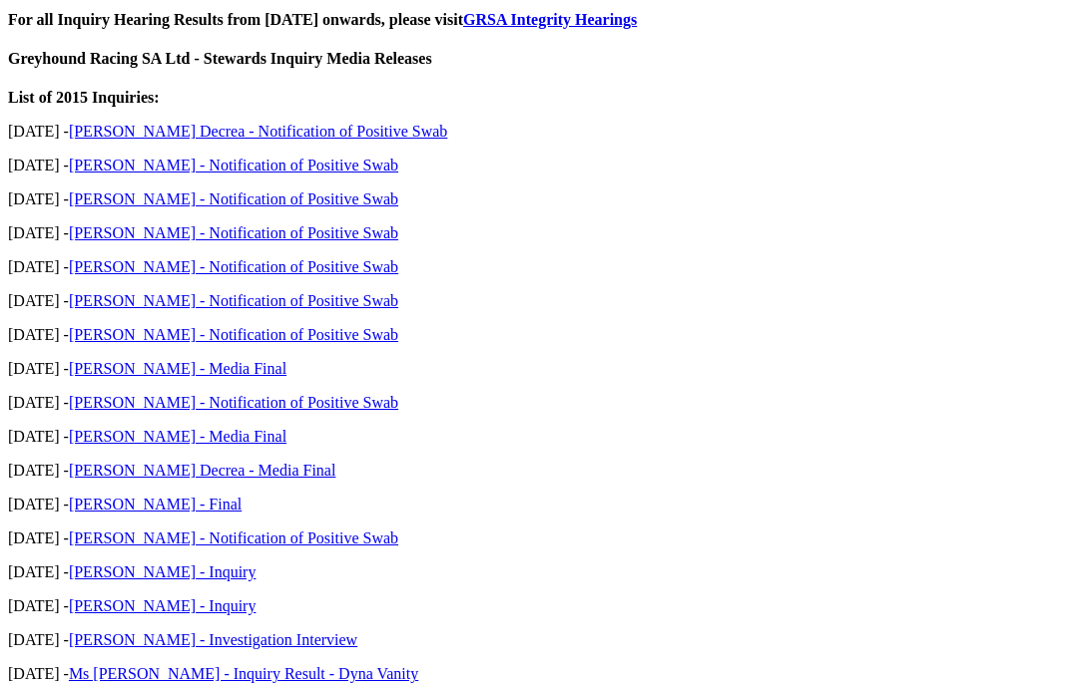
click at [109, 564] on link "[PERSON_NAME] - Inquiry" at bounding box center [163, 572] width 188 height 17
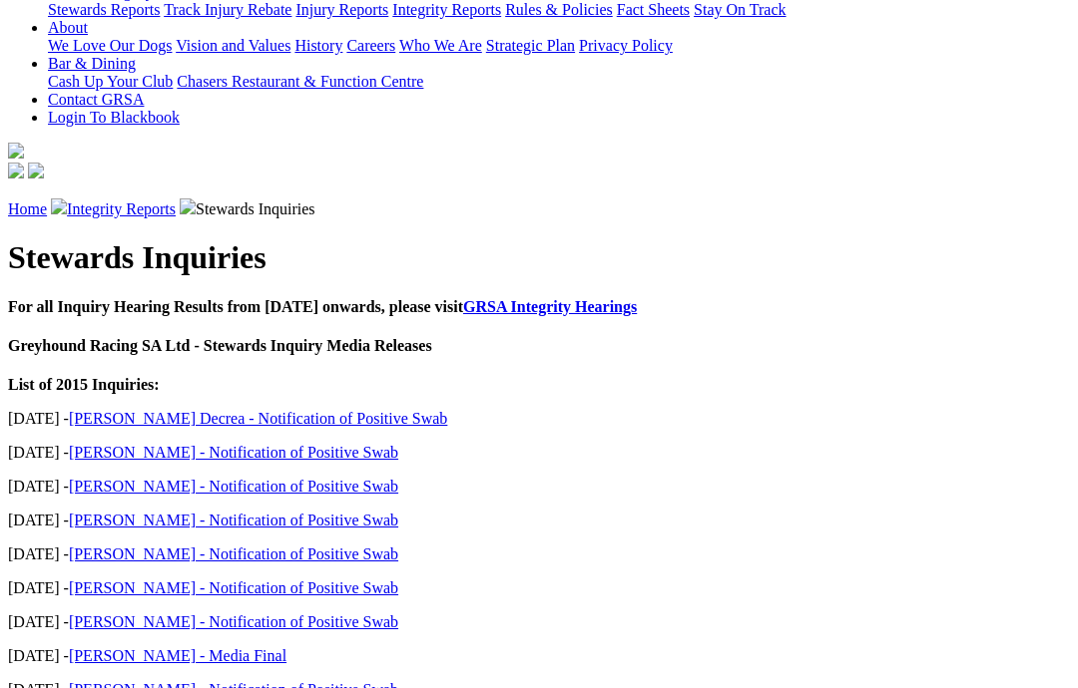
scroll to position [467, 0]
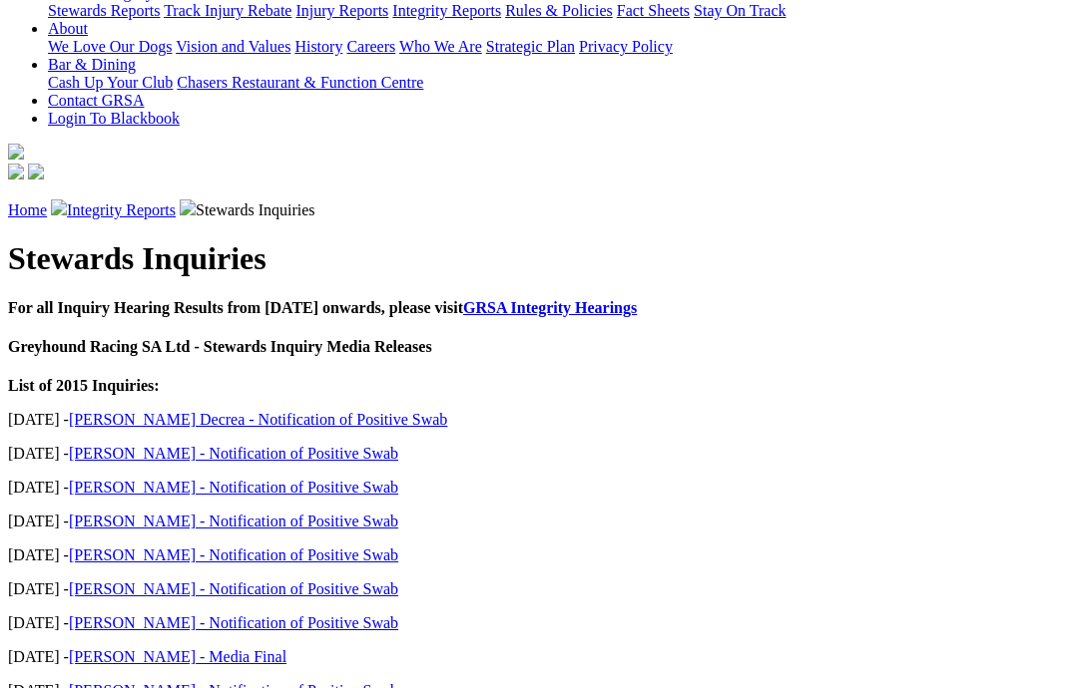
click at [134, 445] on link "[PERSON_NAME] - Notification of Positive Swab" at bounding box center [233, 453] width 329 height 17
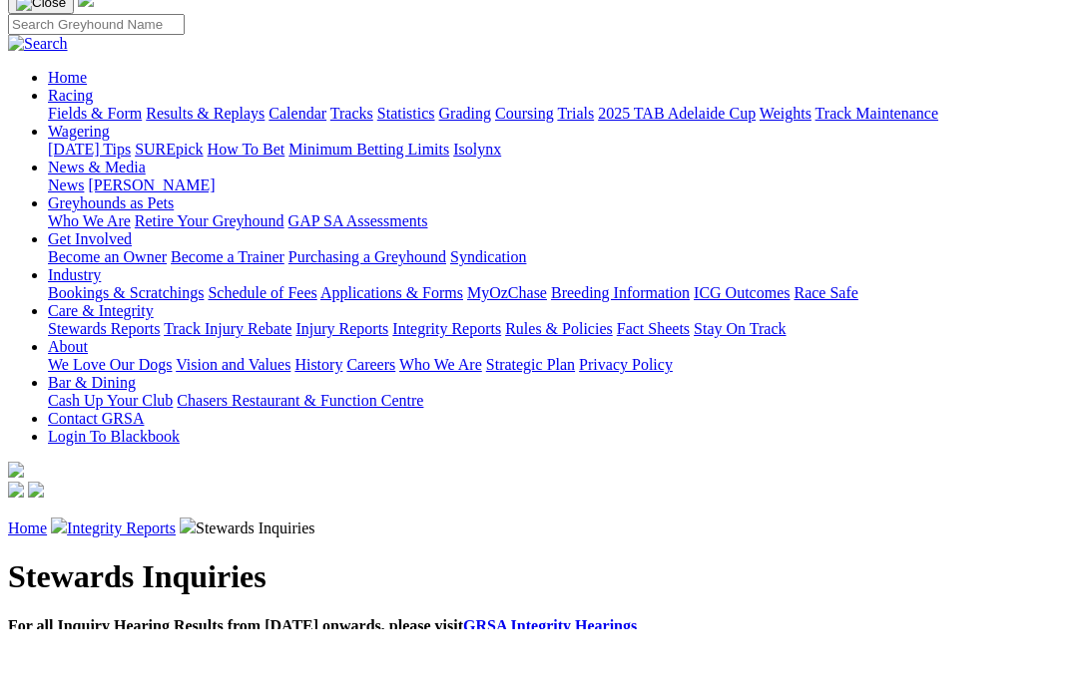
scroll to position [141, 0]
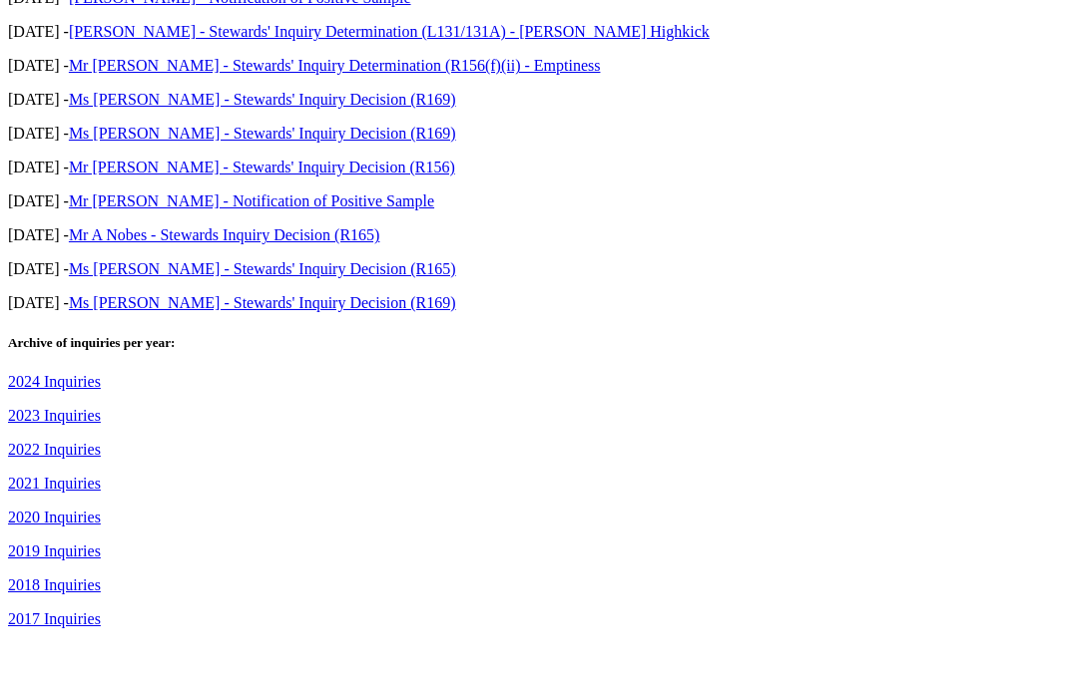
scroll to position [1042, 0]
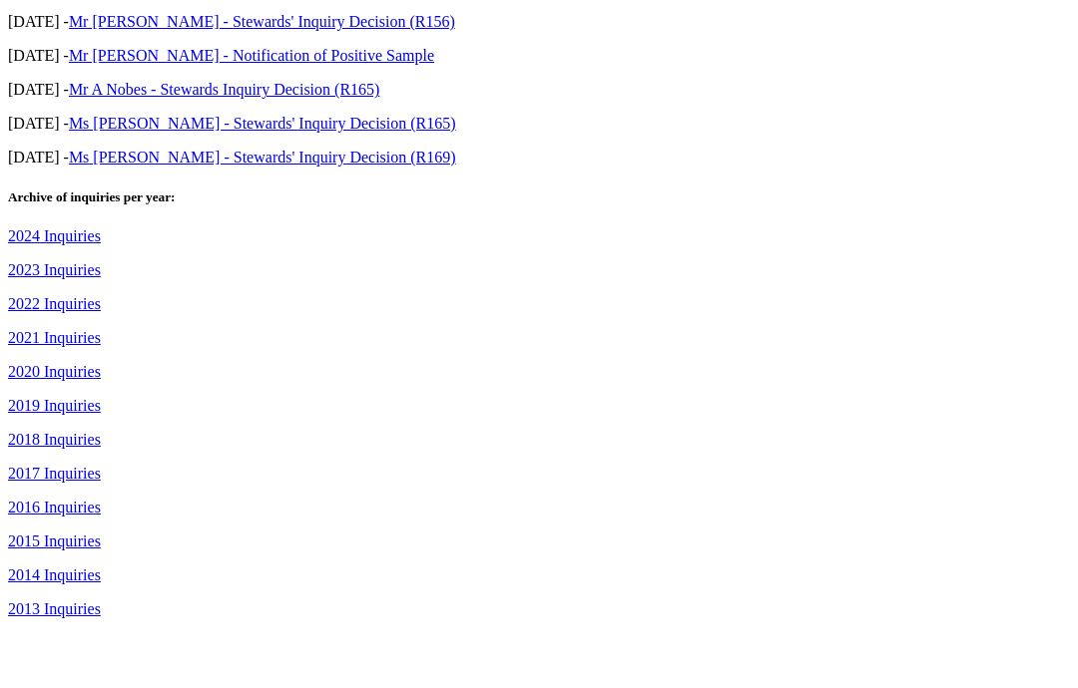
scroll to position [1132, 0]
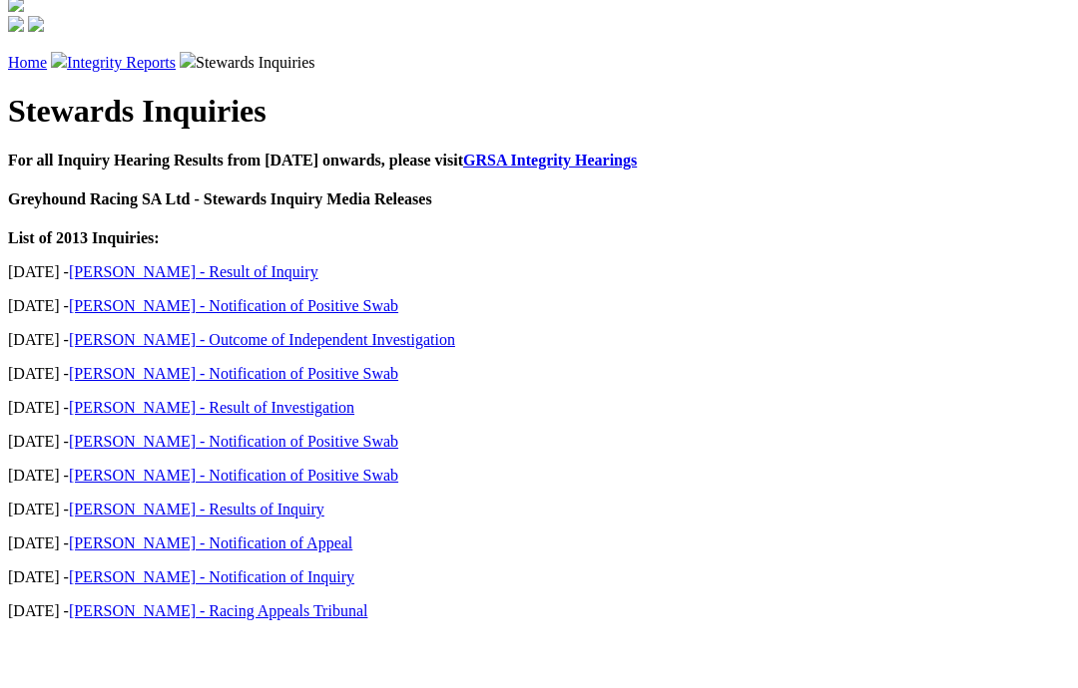
scroll to position [570, 0]
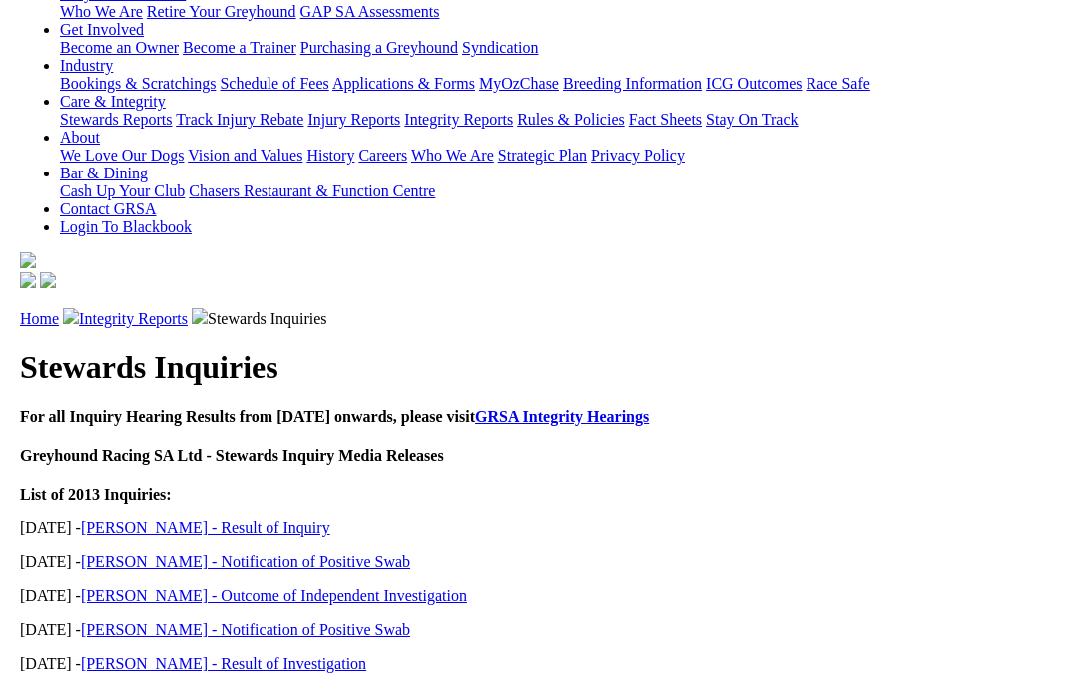
scroll to position [244, 0]
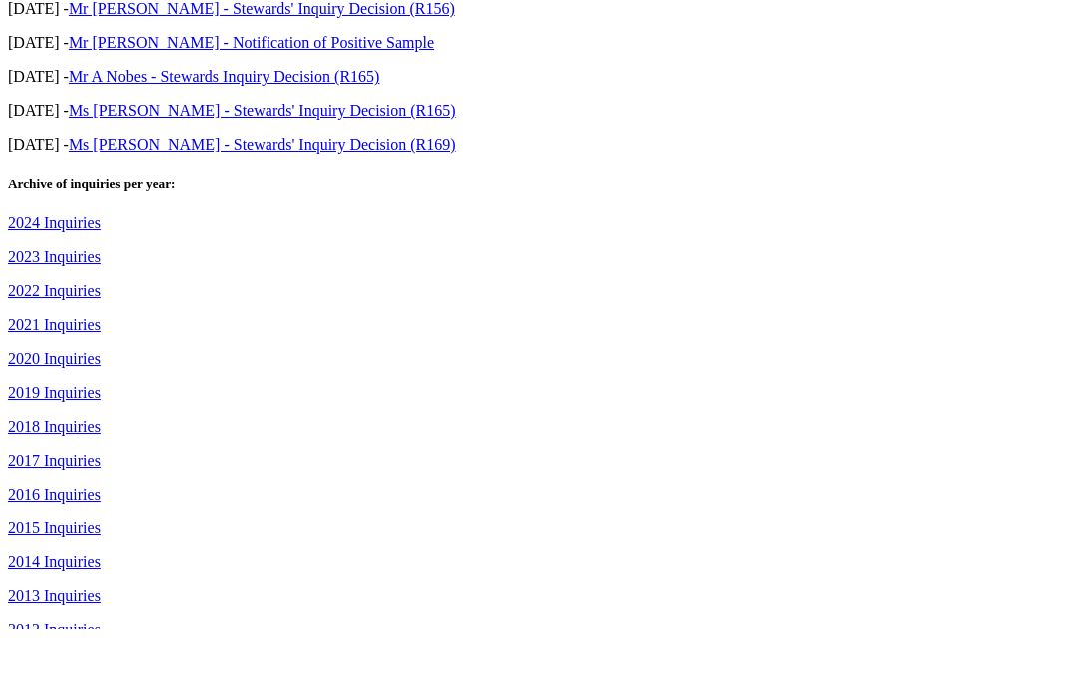
scroll to position [1144, 0]
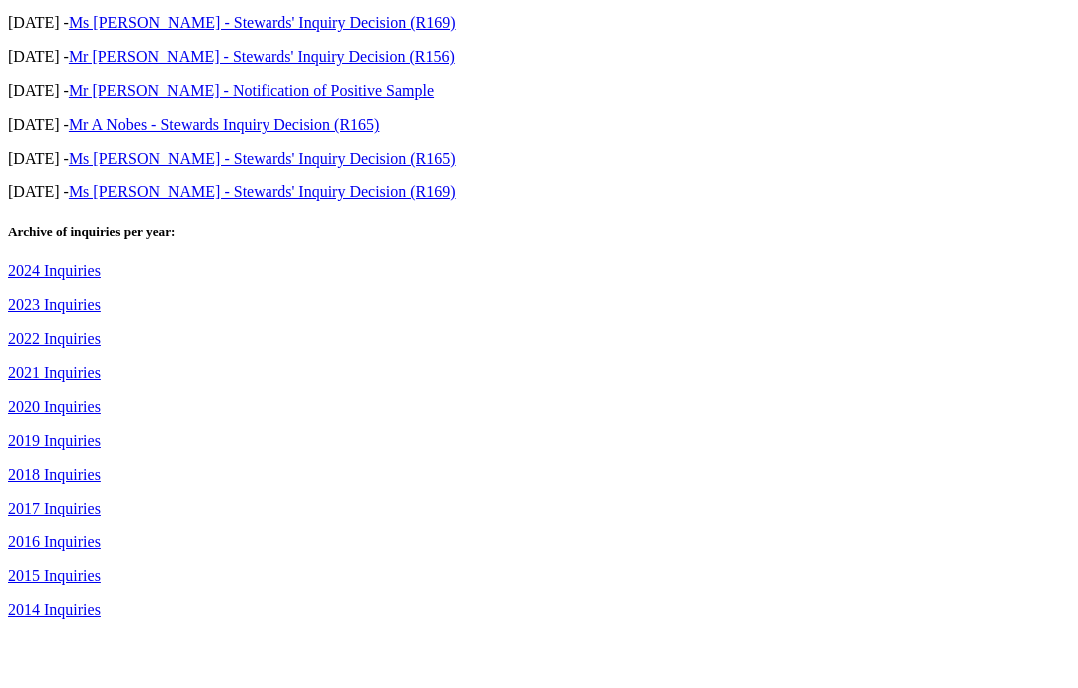
click at [43, 660] on link "2014 Inquiries" at bounding box center [54, 668] width 93 height 17
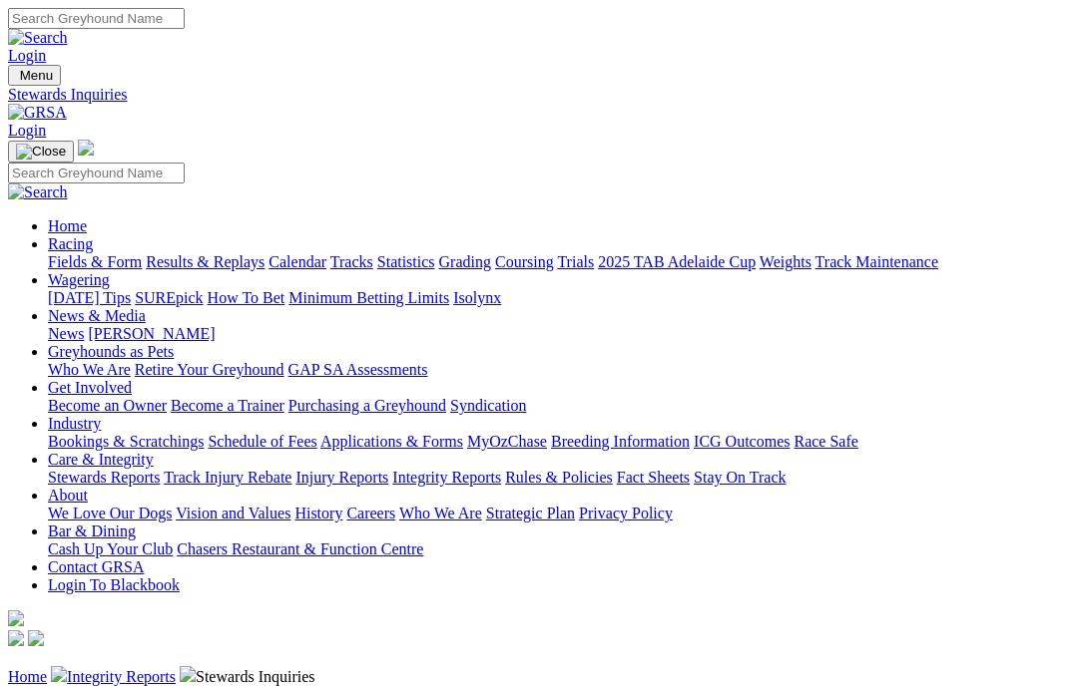
scroll to position [1204, 0]
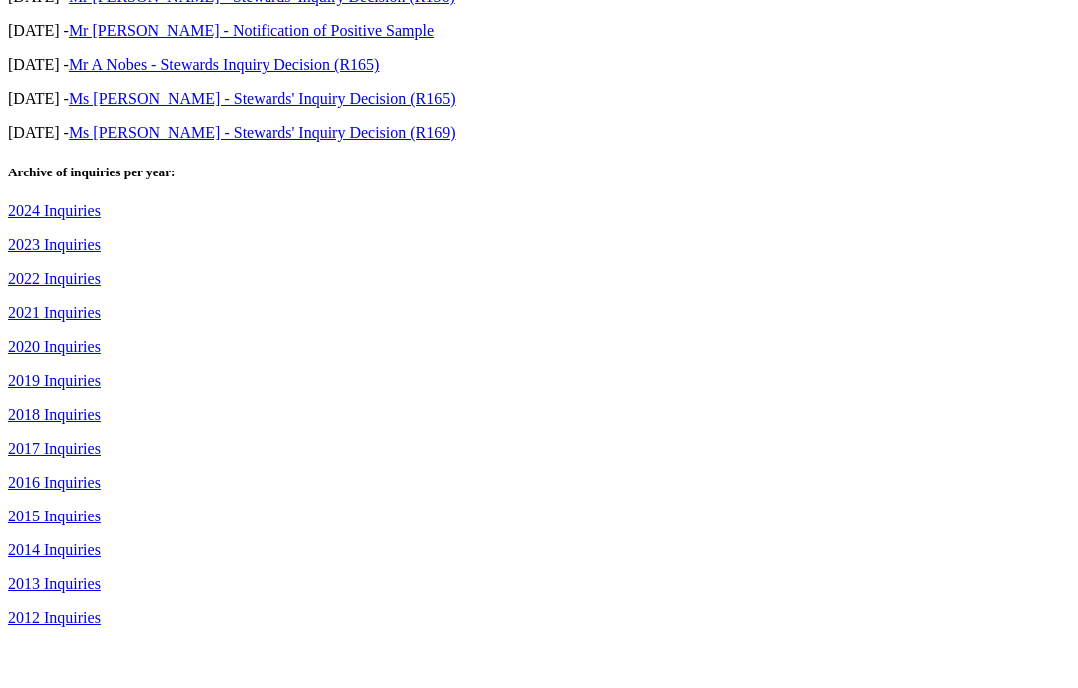
click at [29, 533] on link "2016 Inquiries" at bounding box center [54, 541] width 93 height 17
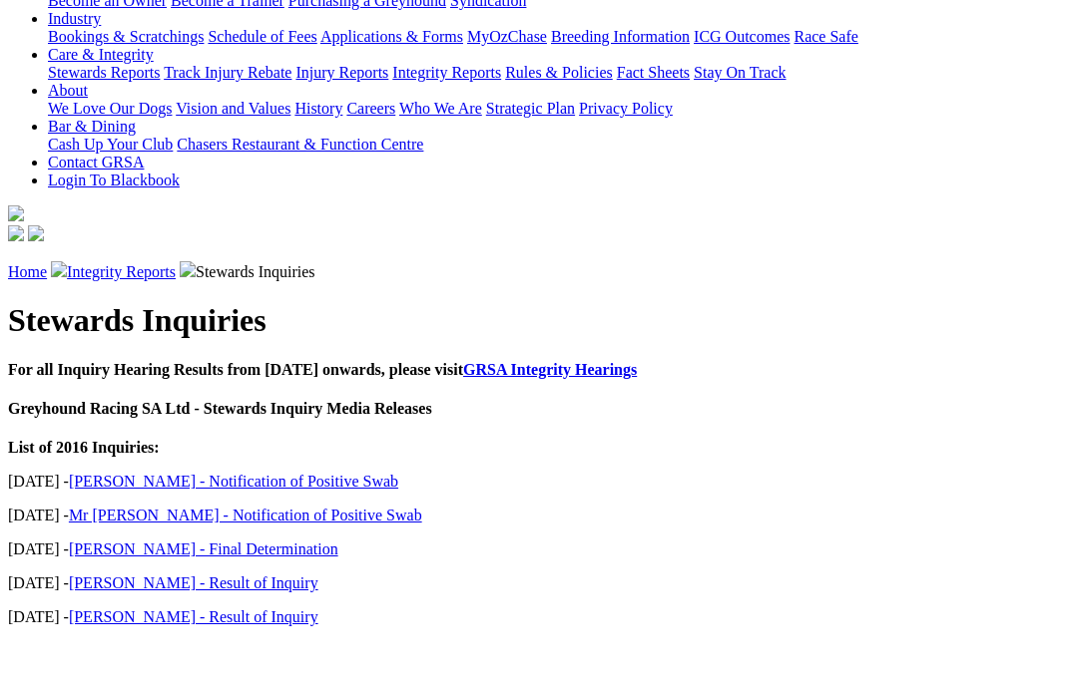
scroll to position [352, 0]
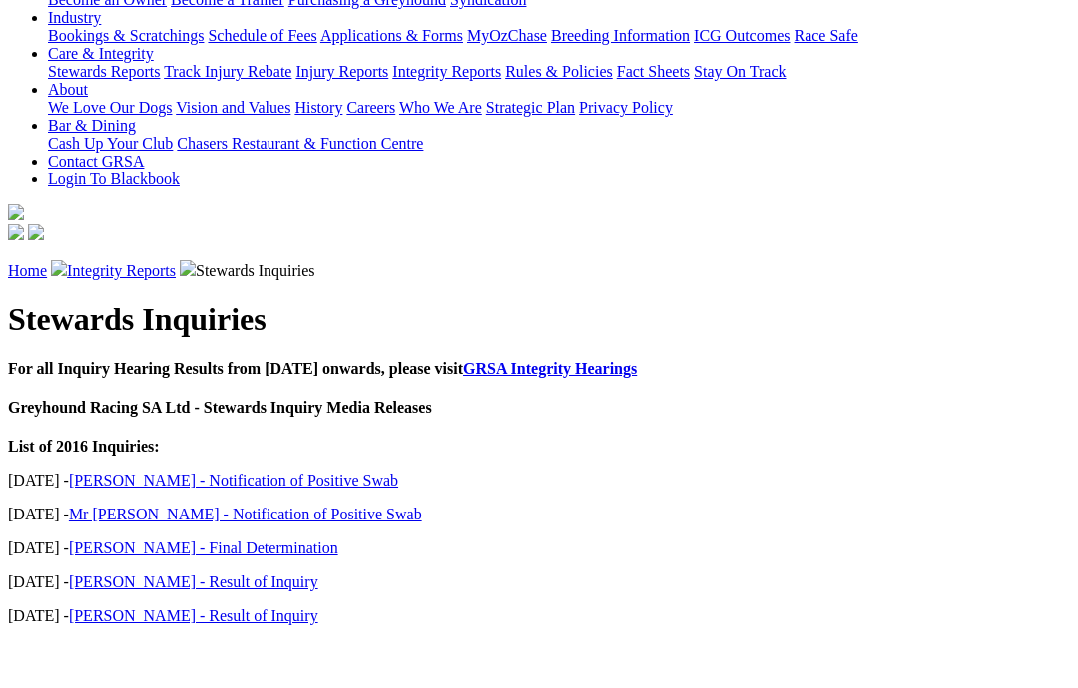
click at [146, 628] on link "[PERSON_NAME] - Result of Inquiry" at bounding box center [193, 636] width 249 height 17
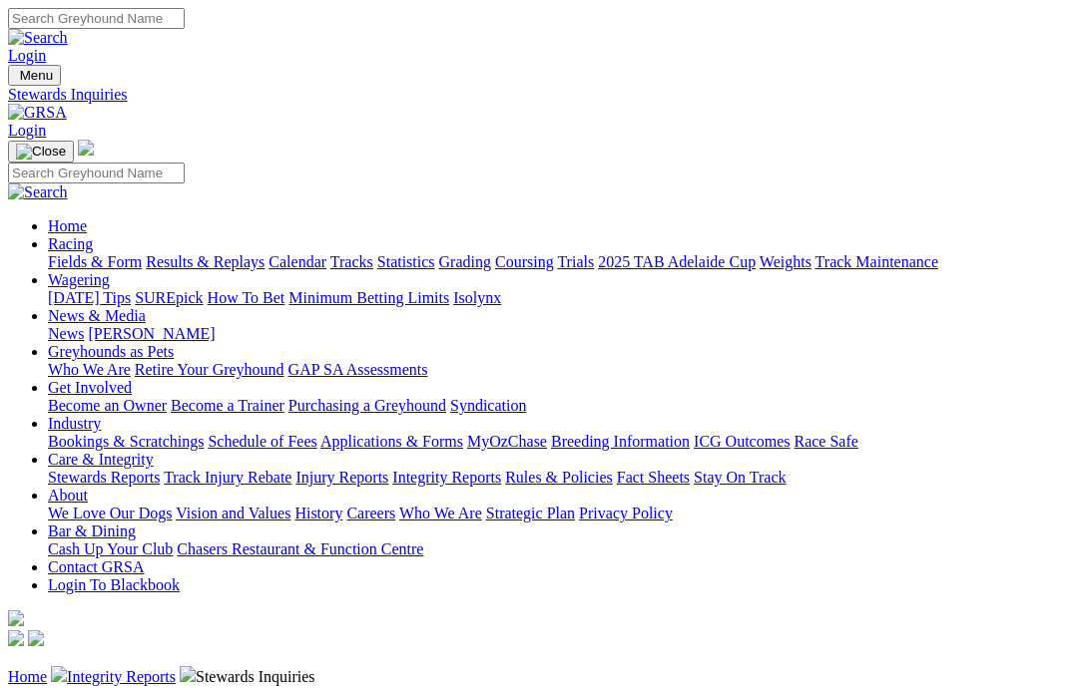
scroll to position [486, 0]
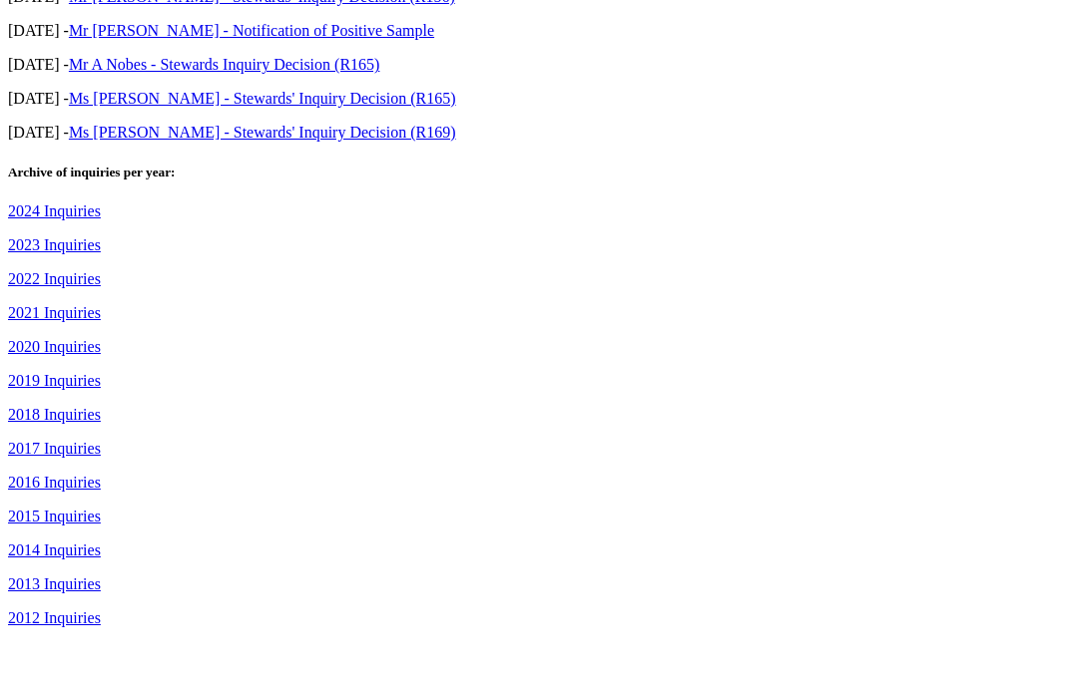
click at [50, 499] on link "2017 Inquiries" at bounding box center [54, 507] width 93 height 17
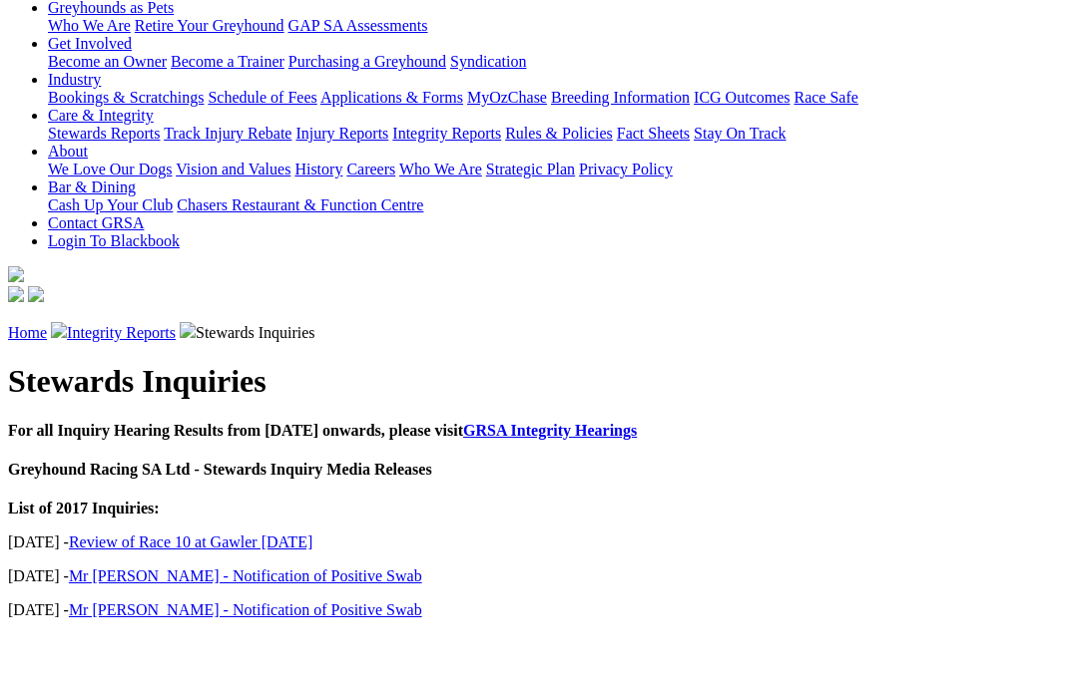
scroll to position [286, 0]
